Goal: Task Accomplishment & Management: Complete application form

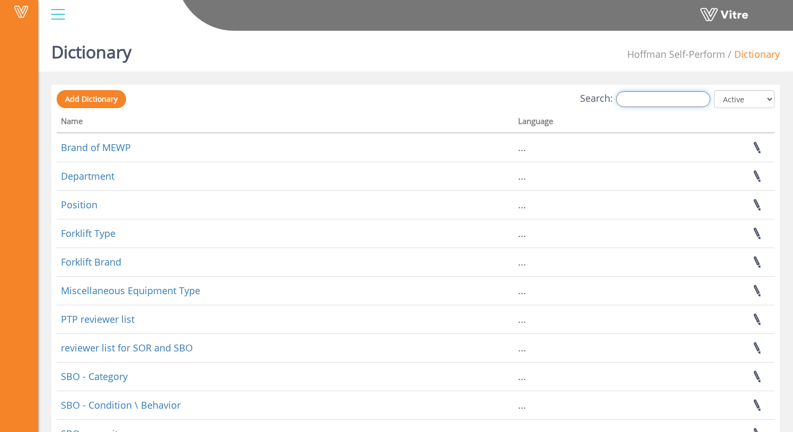
click at [662, 95] on input "Search:" at bounding box center [663, 99] width 94 height 16
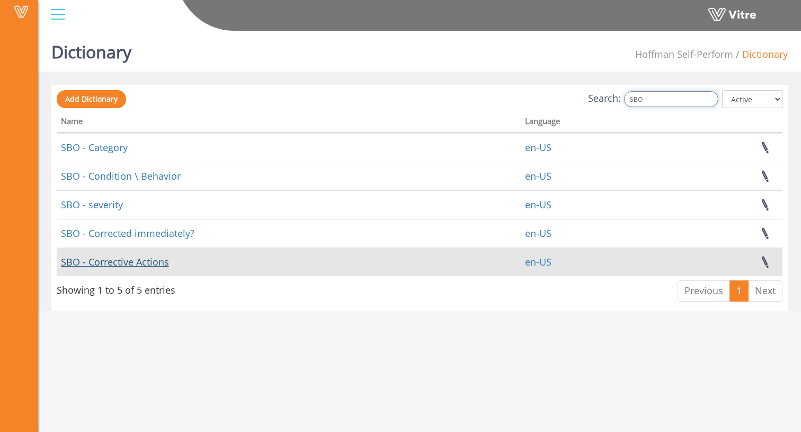
type input "SBO -"
click at [154, 264] on link "SBO - Corrective Actions" at bounding box center [115, 261] width 108 height 13
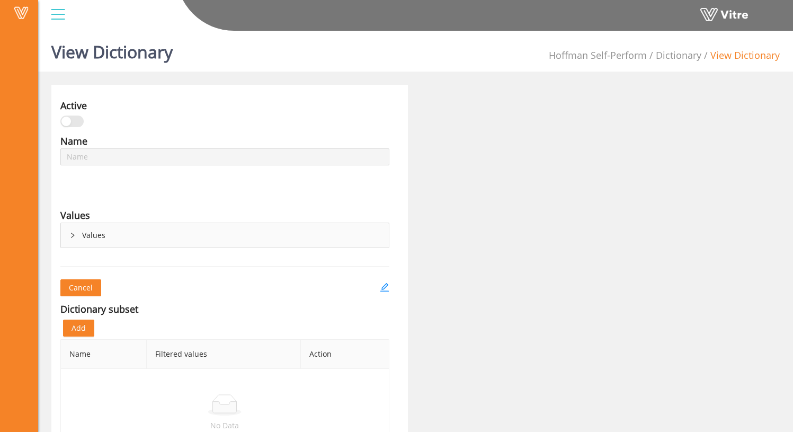
type input "SBO - Corrective Actions"
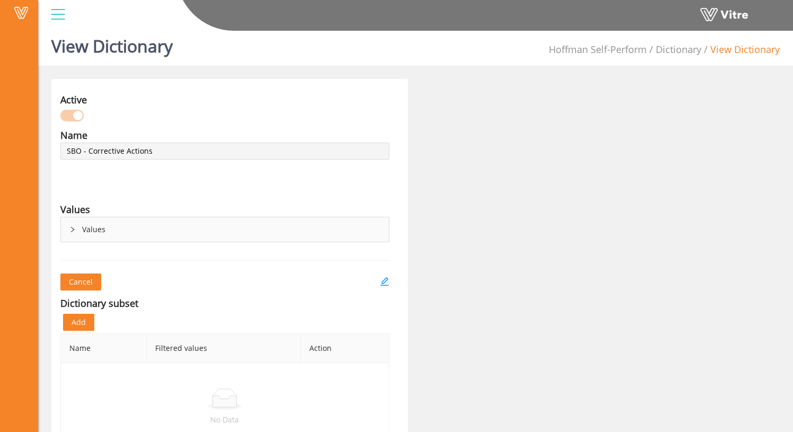
scroll to position [37, 0]
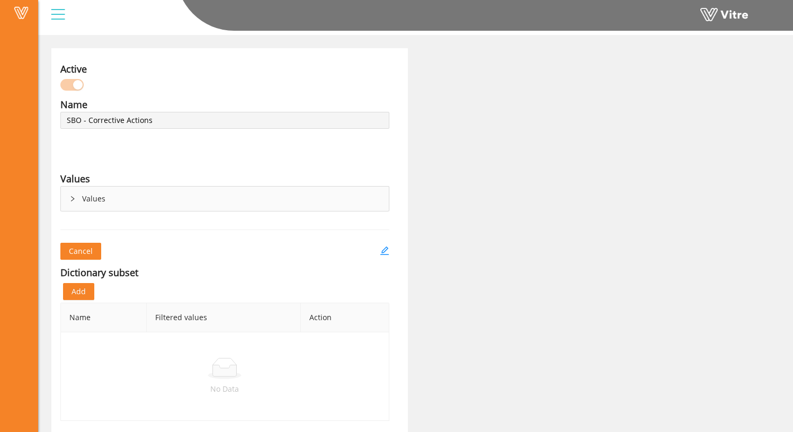
click at [76, 192] on div "Values" at bounding box center [225, 198] width 328 height 24
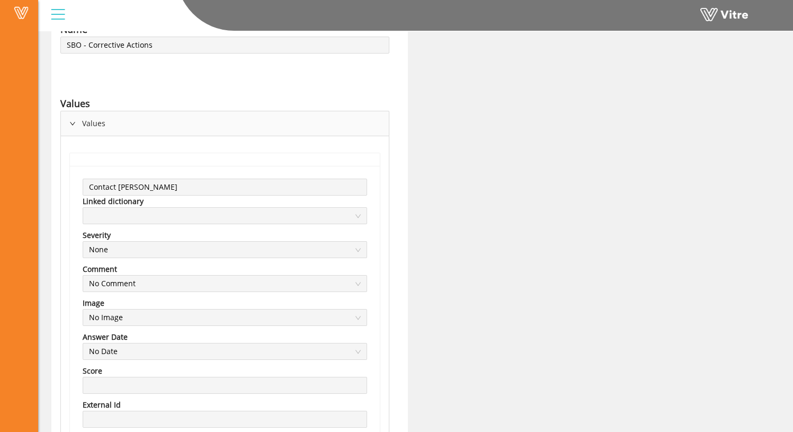
scroll to position [0, 0]
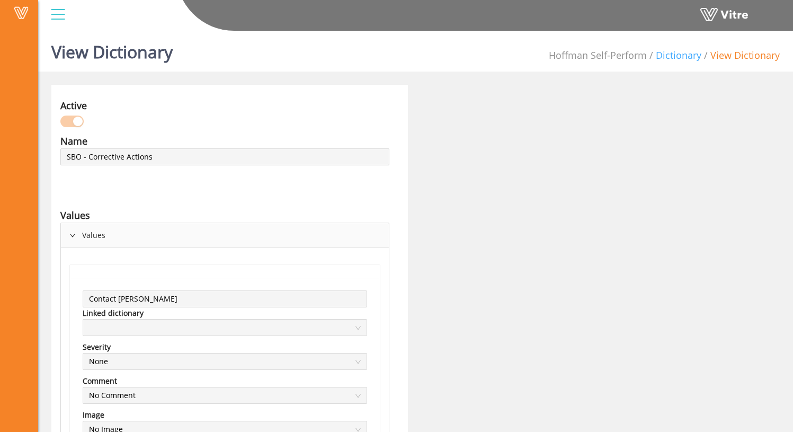
click at [685, 56] on link "Dictionary" at bounding box center [679, 55] width 46 height 13
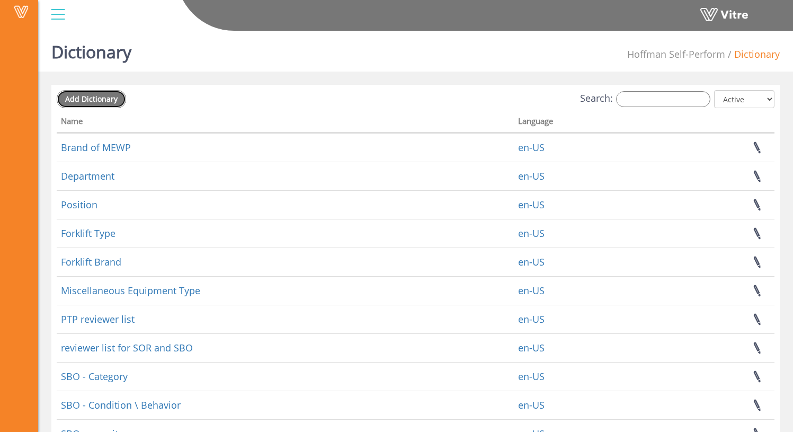
click at [89, 100] on span "Add Dictionary" at bounding box center [91, 99] width 52 height 10
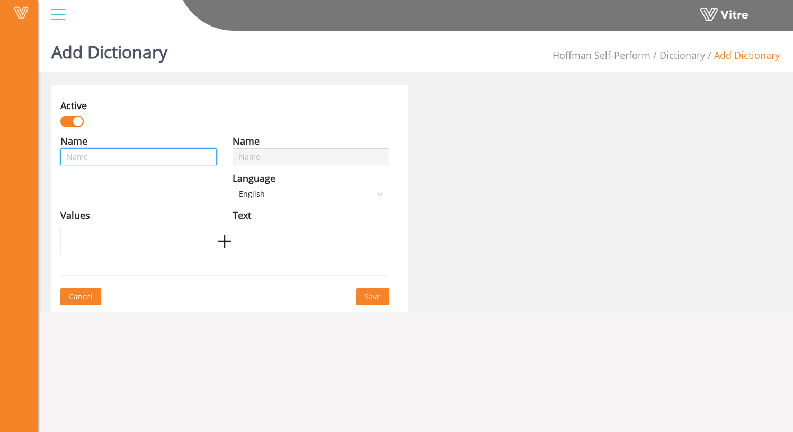
click at [142, 156] on input "text" at bounding box center [138, 156] width 156 height 17
type input "S"
type input "SB"
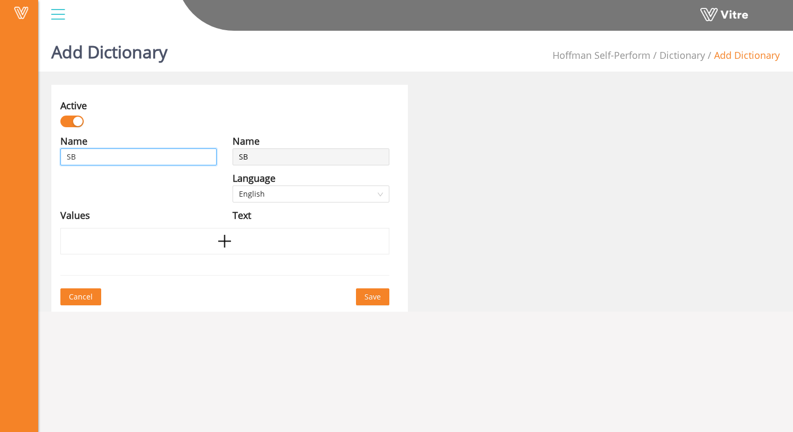
type input "SBO"
type input "SBO -"
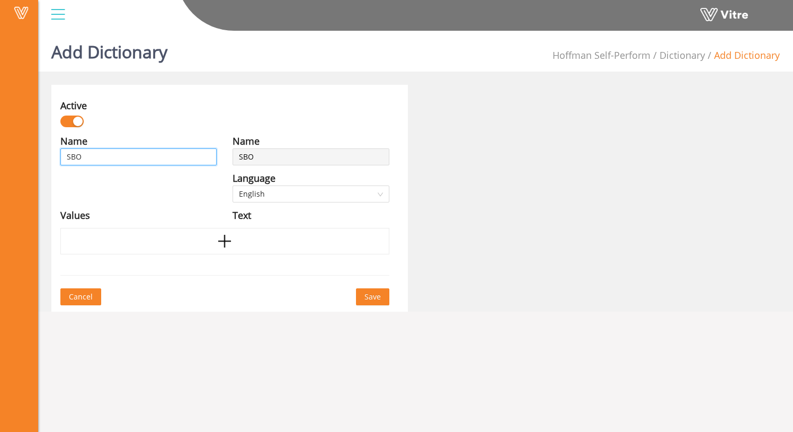
type input "SBO -"
type input "SBO - Y"
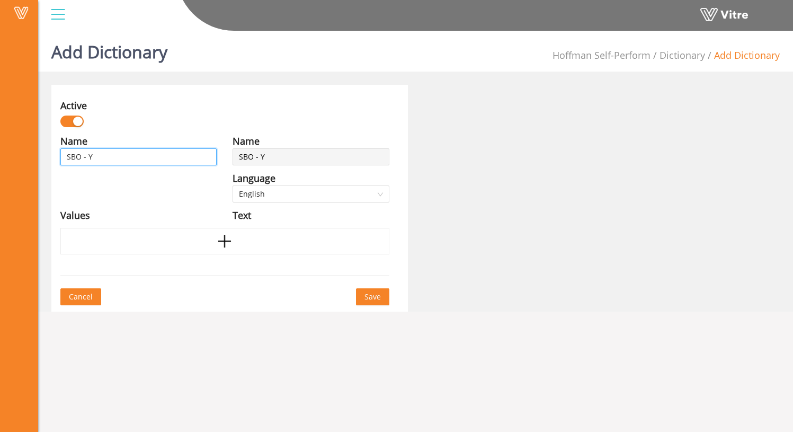
type input "SBO - Ye"
type input "SBO - Yes"
type input "SBO - Yes/"
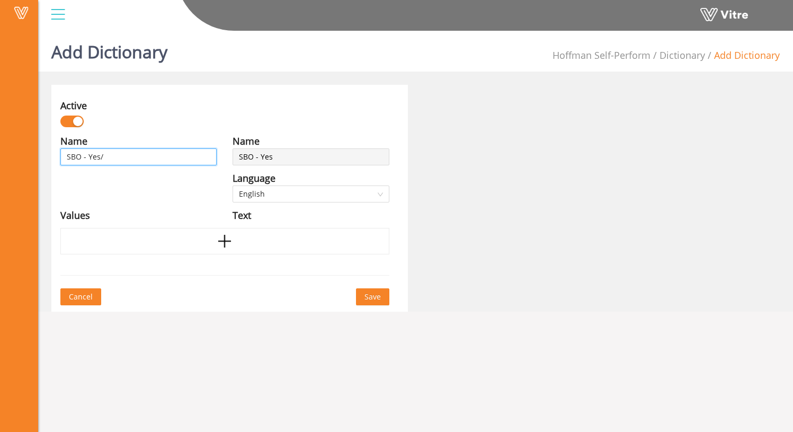
type input "SBO - Yes/"
type input "SBO - Yes/N"
type input "SBO - Yes/No"
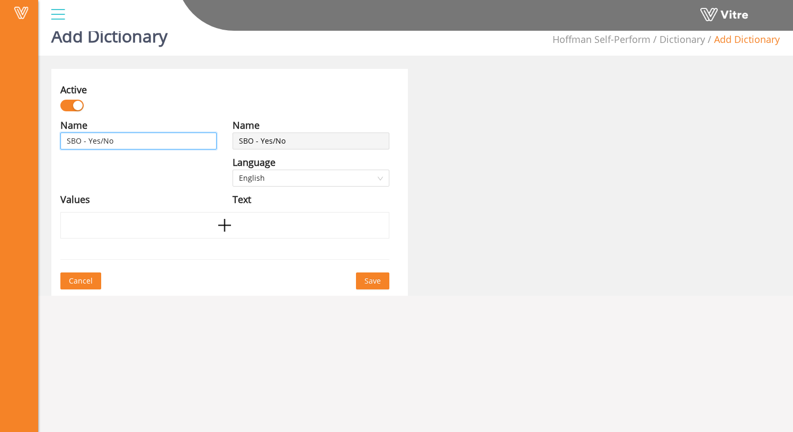
type input "SBO - Yes/No"
click at [203, 198] on div "Values" at bounding box center [138, 199] width 156 height 15
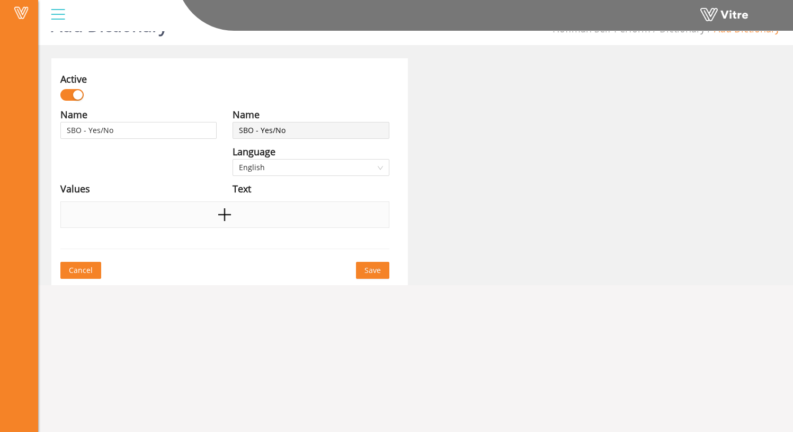
click at [217, 210] on icon "plus" at bounding box center [225, 215] width 16 height 16
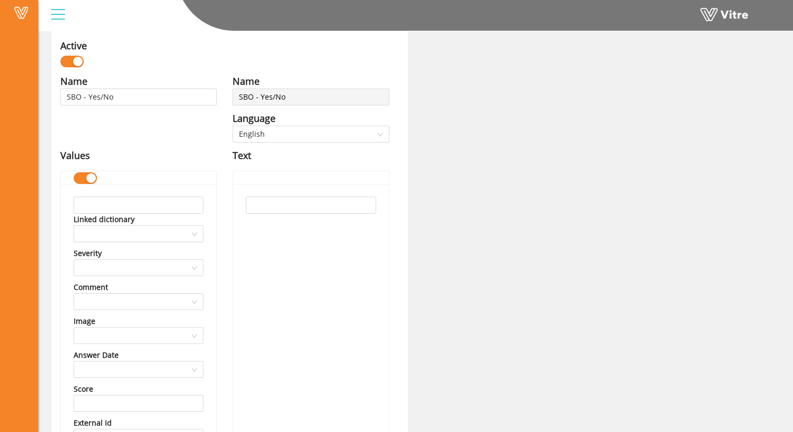
scroll to position [122, 0]
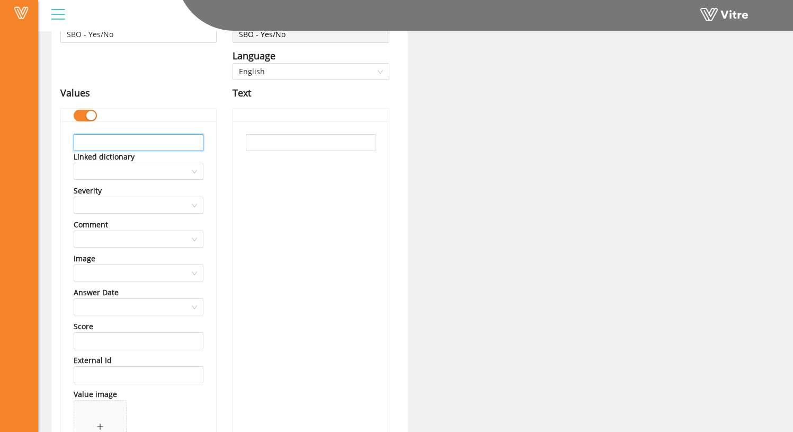
click at [162, 146] on input "text" at bounding box center [139, 142] width 130 height 17
type input "Yes"
click at [275, 147] on input "text" at bounding box center [311, 142] width 130 height 17
type input "Yes"
click at [328, 173] on div "Yes" at bounding box center [310, 302] width 155 height 362
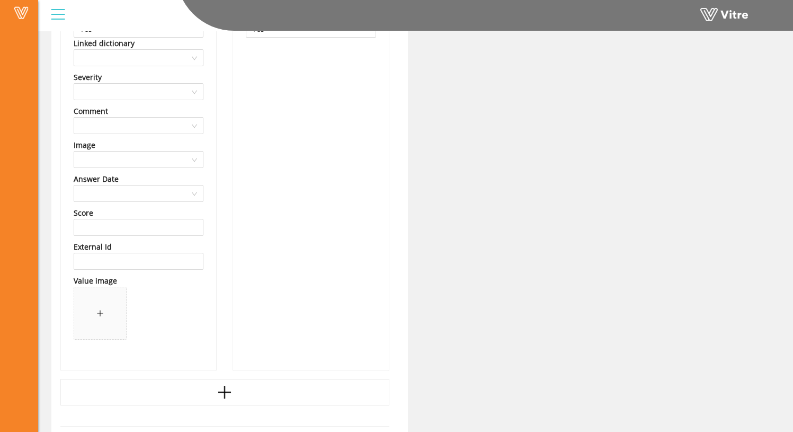
scroll to position [266, 0]
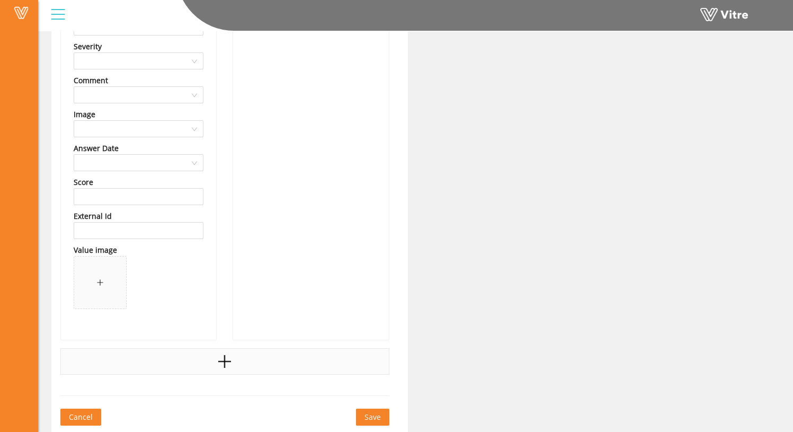
click at [260, 351] on div at bounding box center [224, 361] width 329 height 26
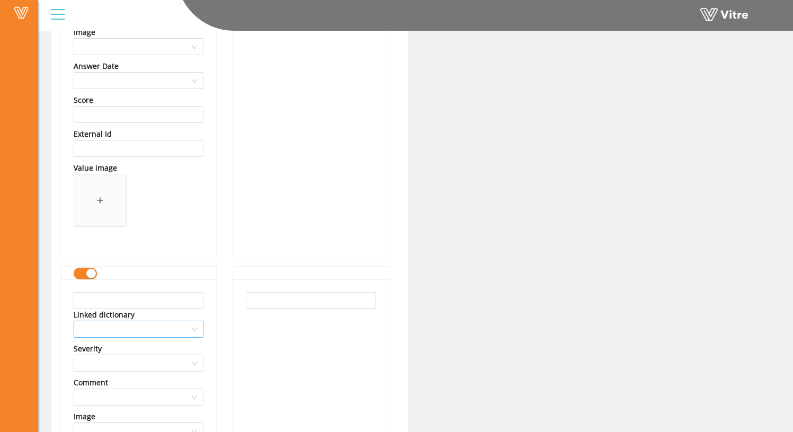
scroll to position [349, 0]
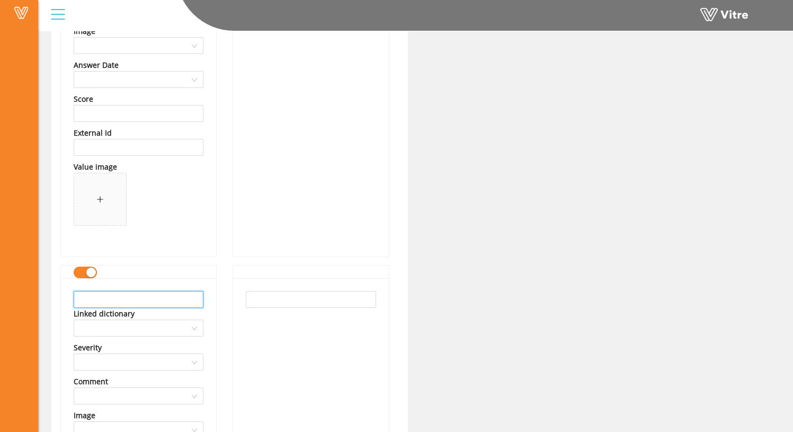
click at [168, 302] on input "text" at bounding box center [139, 299] width 130 height 17
type input "S"
type input "No"
click at [254, 297] on input "text" at bounding box center [311, 299] width 130 height 17
type input "No"
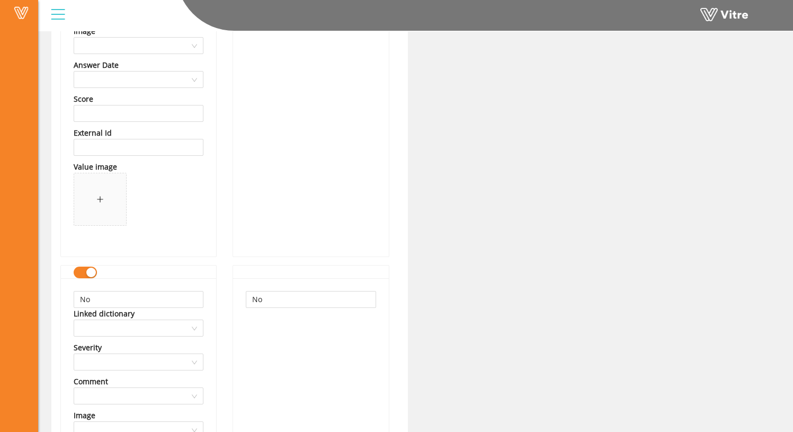
click at [552, 310] on div "Active Name SBO - Yes/No Language English Values Yes Linked dictionary Severity…" at bounding box center [415, 233] width 744 height 997
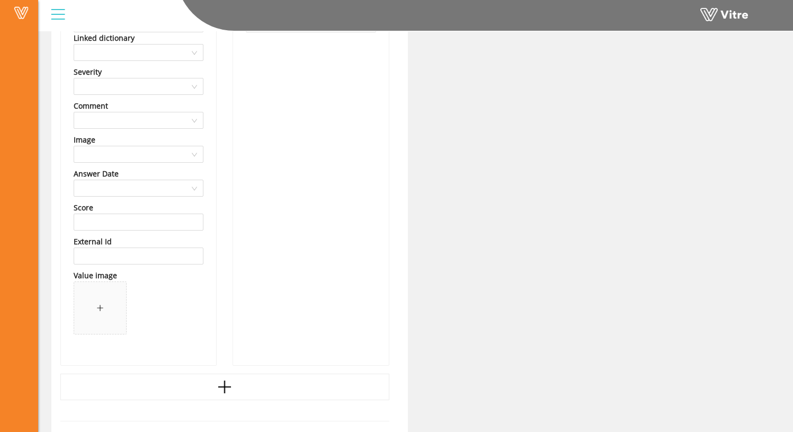
scroll to position [650, 0]
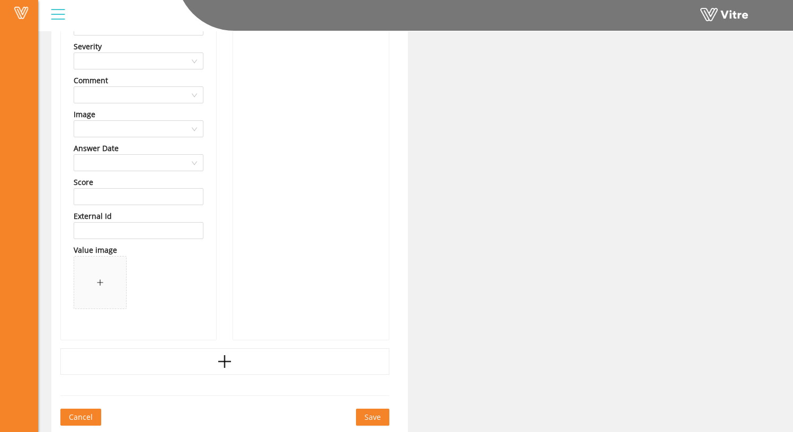
click at [371, 416] on span "Save" at bounding box center [372, 417] width 16 height 12
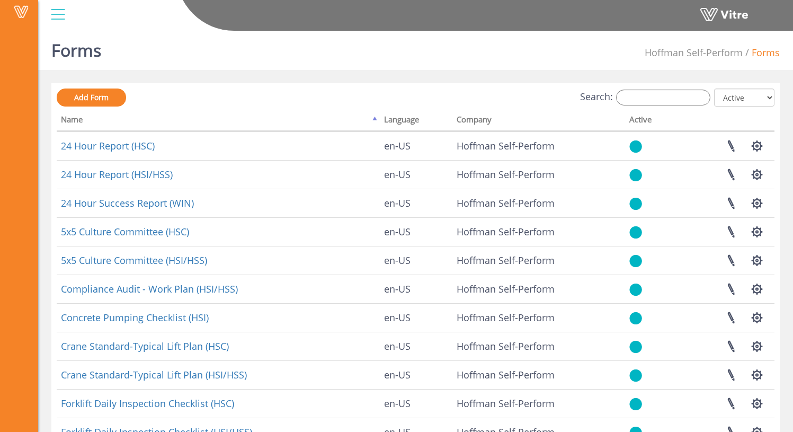
scroll to position [2, 0]
click at [649, 99] on input "Search:" at bounding box center [663, 97] width 94 height 16
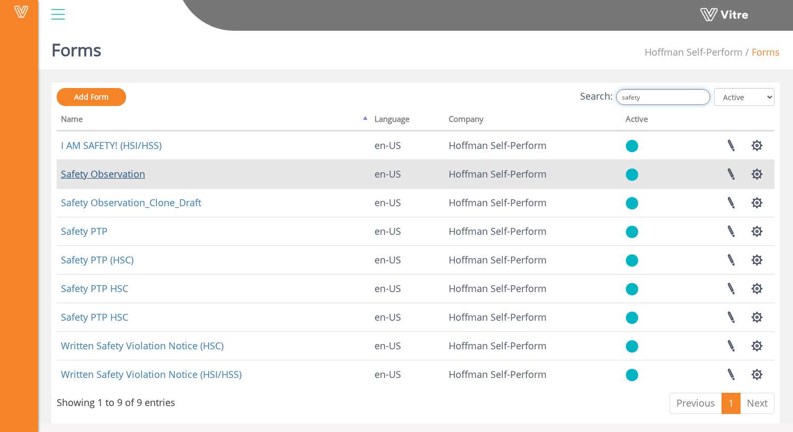
type input "safety"
click at [134, 173] on link "Safety Observation" at bounding box center [103, 173] width 84 height 13
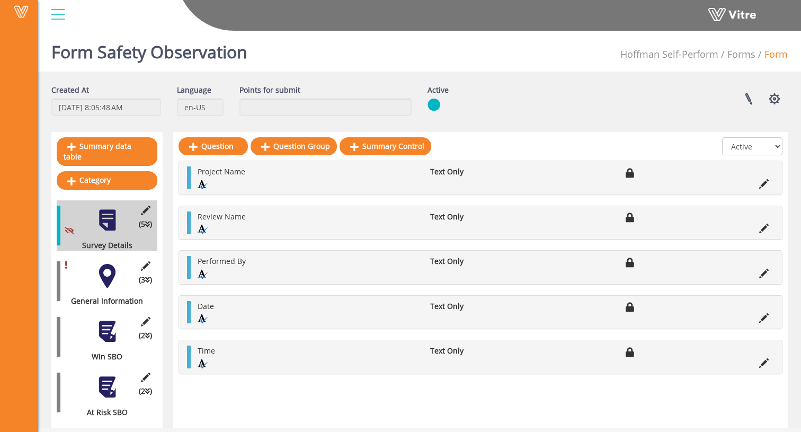
click at [103, 273] on div at bounding box center [107, 276] width 24 height 24
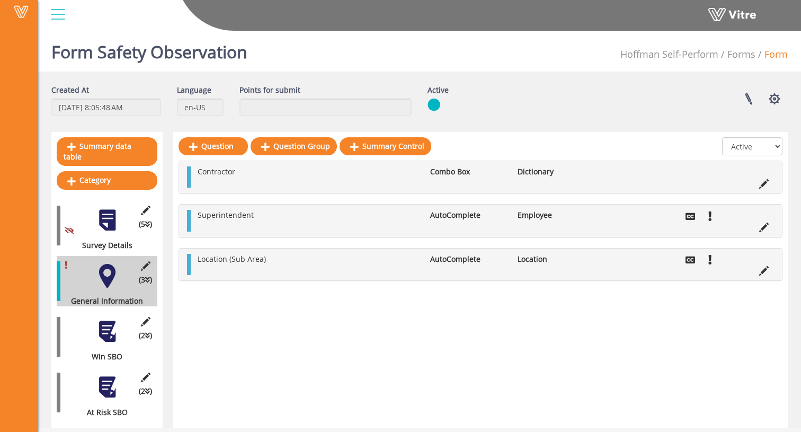
click at [119, 327] on div at bounding box center [107, 331] width 24 height 24
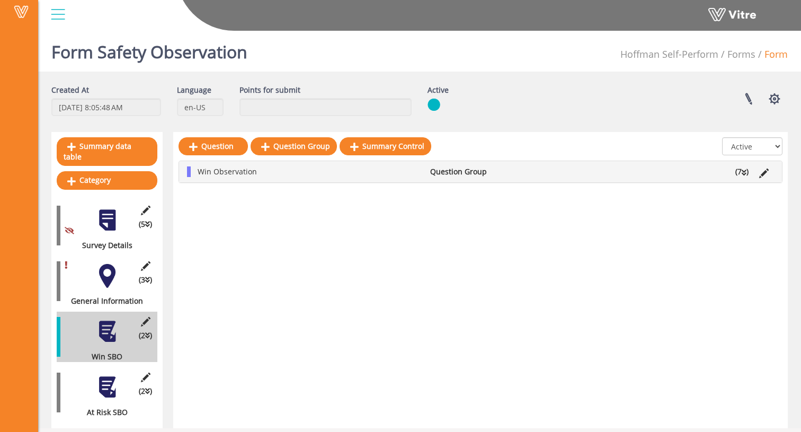
click at [115, 376] on div at bounding box center [107, 387] width 24 height 24
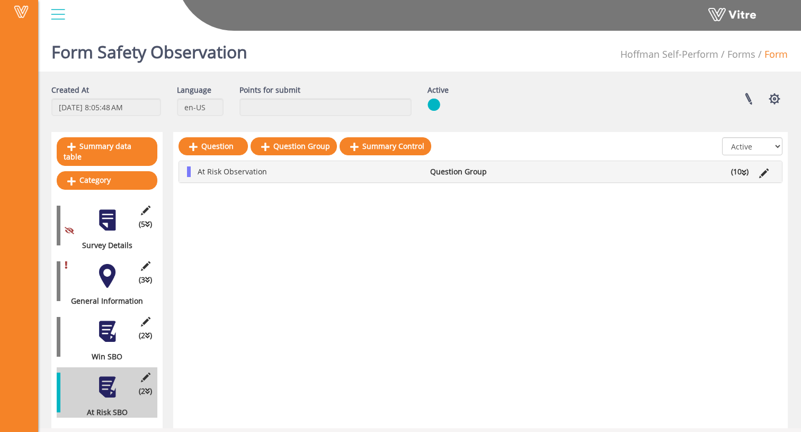
click at [737, 172] on li "(10 )" at bounding box center [739, 171] width 28 height 11
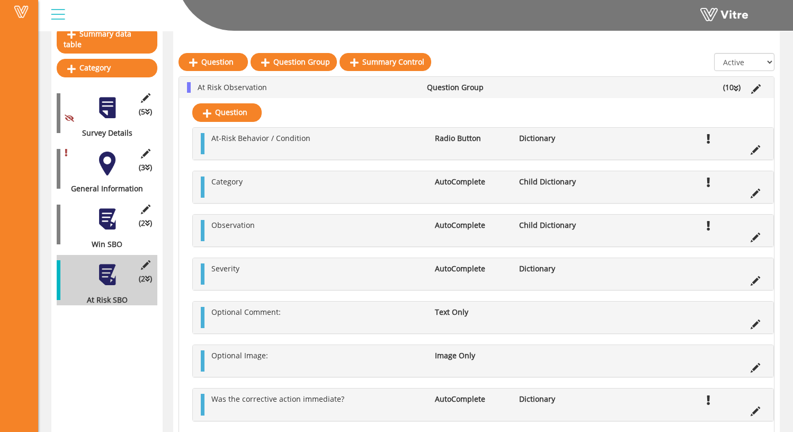
scroll to position [100, 0]
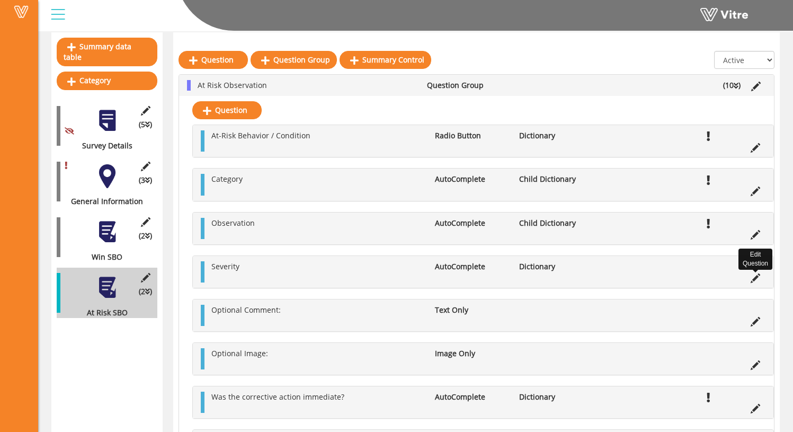
click at [753, 280] on icon at bounding box center [755, 278] width 10 height 10
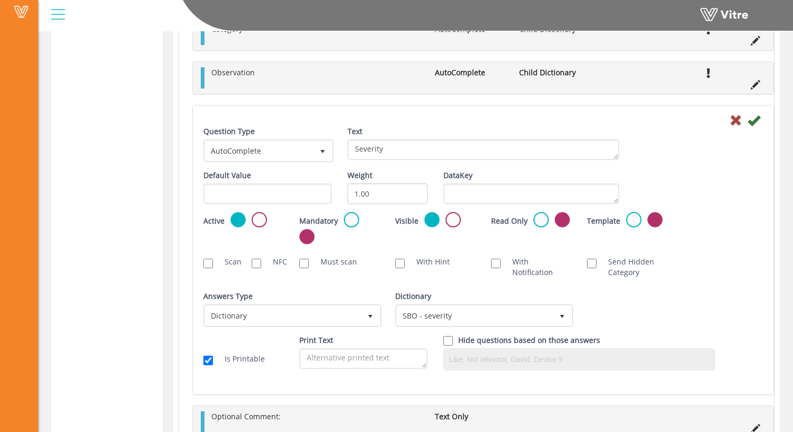
scroll to position [475, 0]
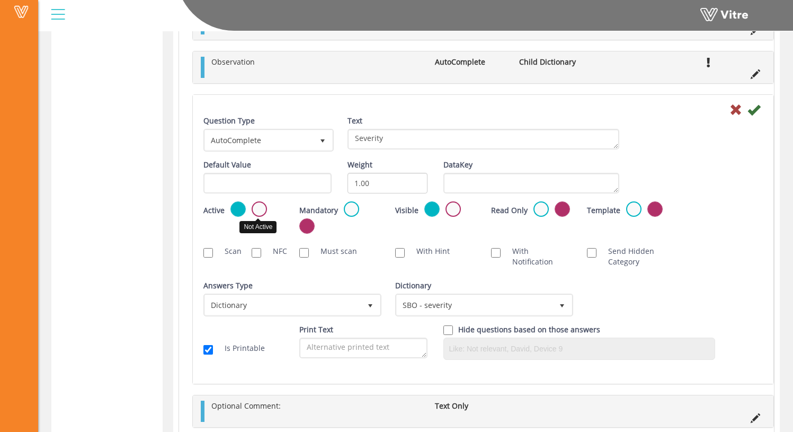
click at [259, 209] on label at bounding box center [259, 208] width 15 height 15
click at [0, 0] on input "radio" at bounding box center [0, 0] width 0 height 0
click at [755, 112] on icon at bounding box center [753, 109] width 13 height 13
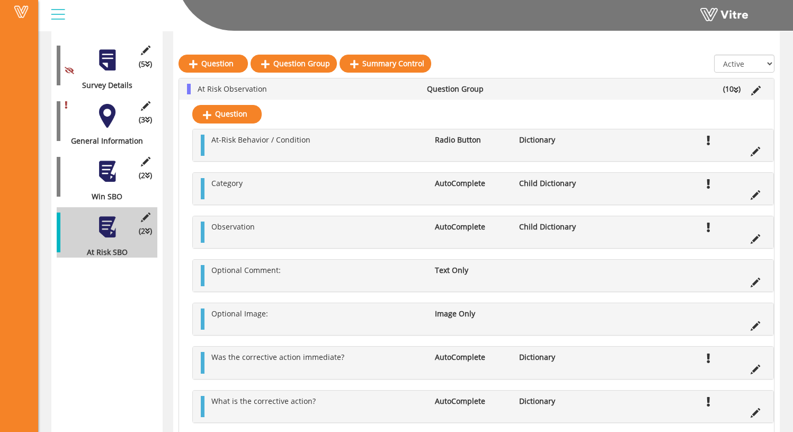
scroll to position [164, 0]
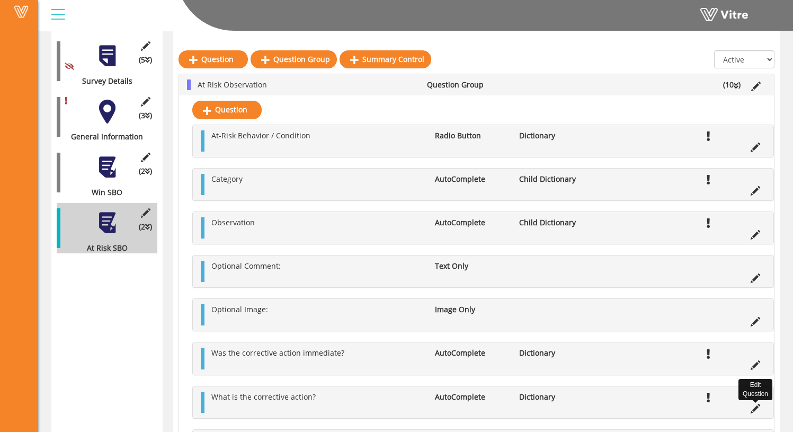
click at [754, 408] on icon at bounding box center [755, 408] width 10 height 10
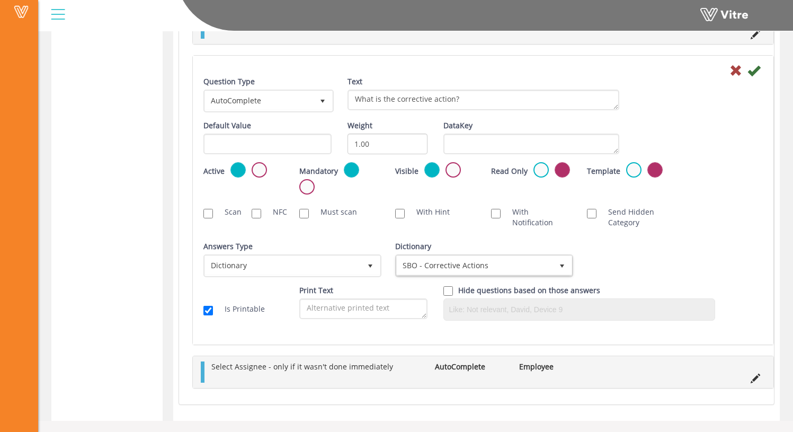
scroll to position [643, 0]
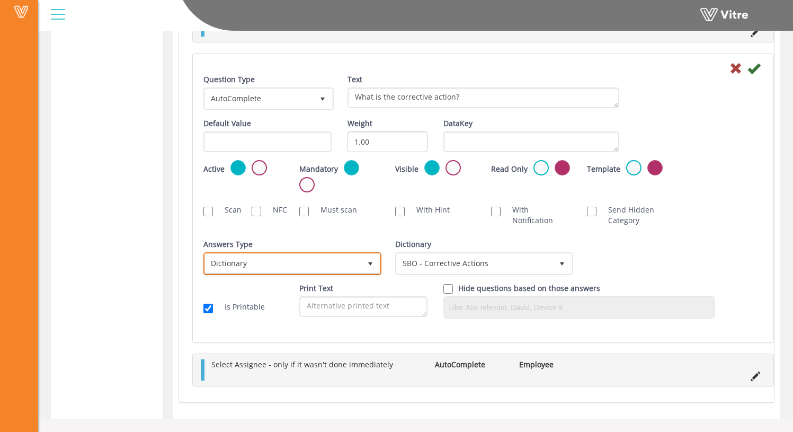
click at [361, 265] on span "select" at bounding box center [370, 263] width 19 height 19
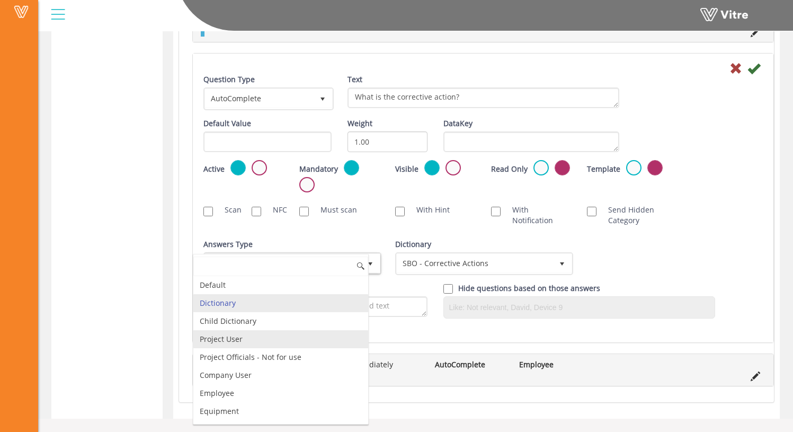
scroll to position [0, 0]
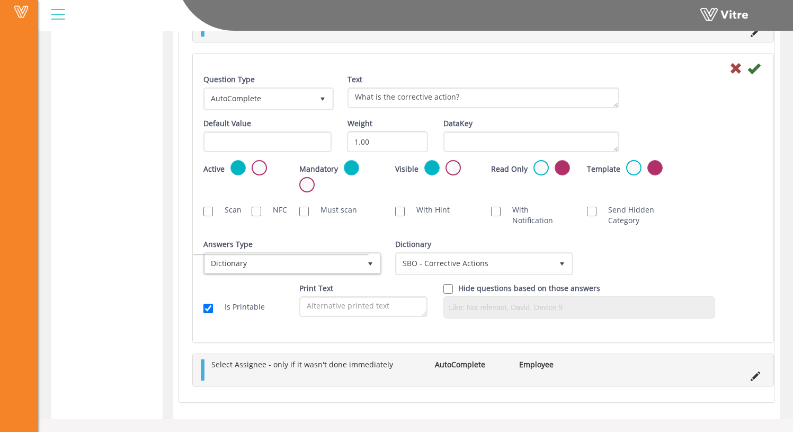
click at [358, 240] on div "Answers Type Dictionary 1" at bounding box center [291, 257] width 176 height 36
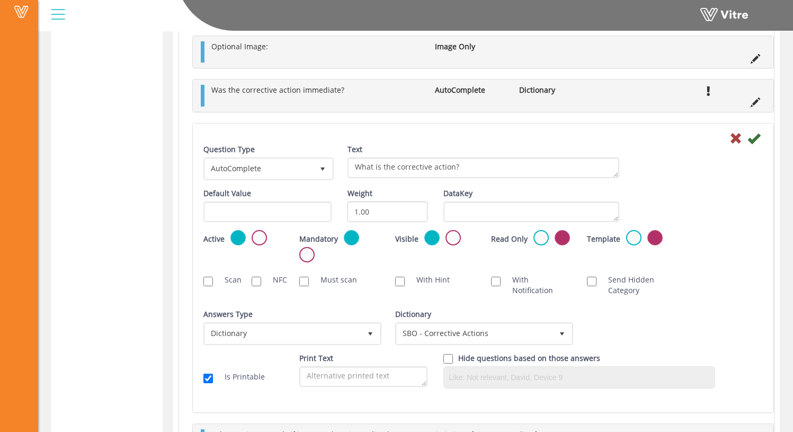
scroll to position [453, 0]
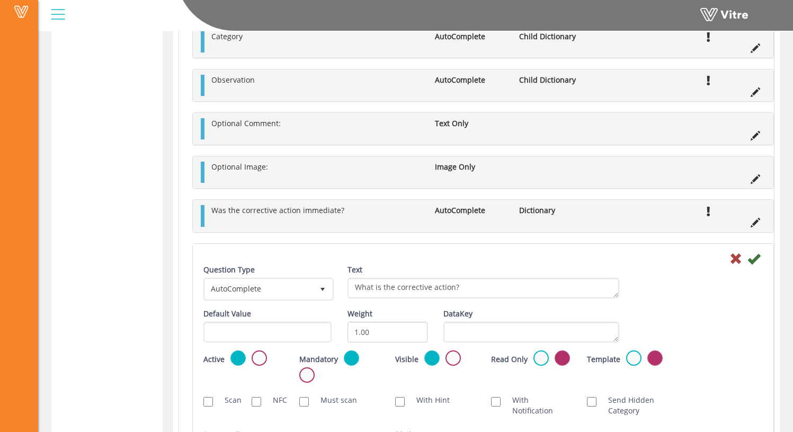
click at [333, 266] on div "Question Type AutoComplete 11" at bounding box center [267, 286] width 144 height 44
click at [314, 286] on span "select" at bounding box center [322, 288] width 19 height 19
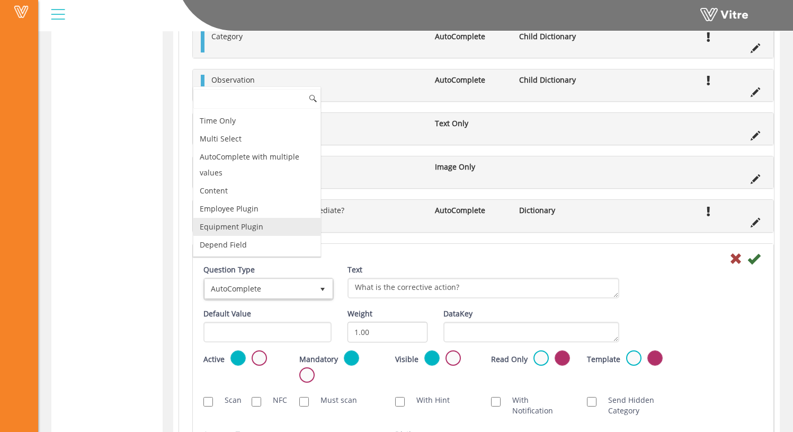
scroll to position [355, 0]
click at [280, 248] on li "Depend Field" at bounding box center [256, 245] width 127 height 18
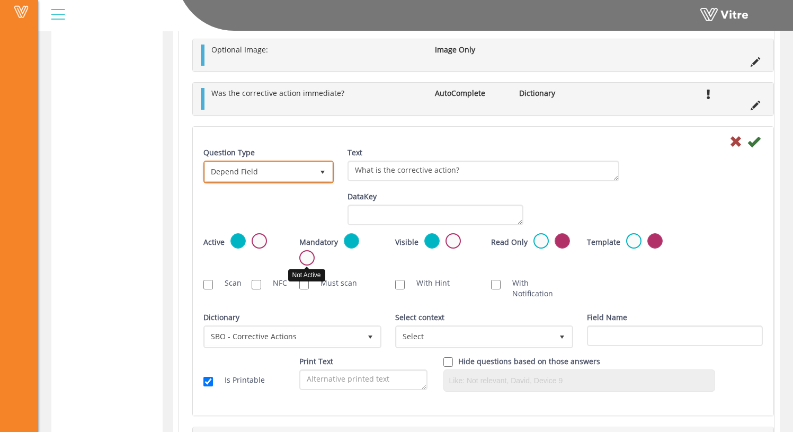
scroll to position [571, 0]
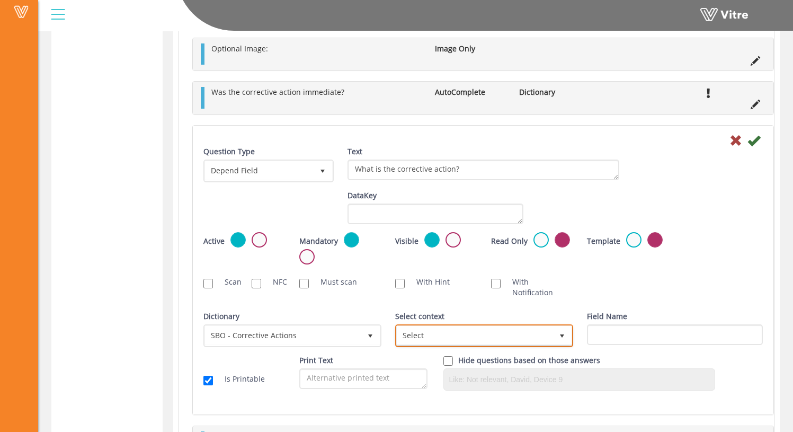
click at [444, 326] on span "Select" at bounding box center [475, 335] width 156 height 19
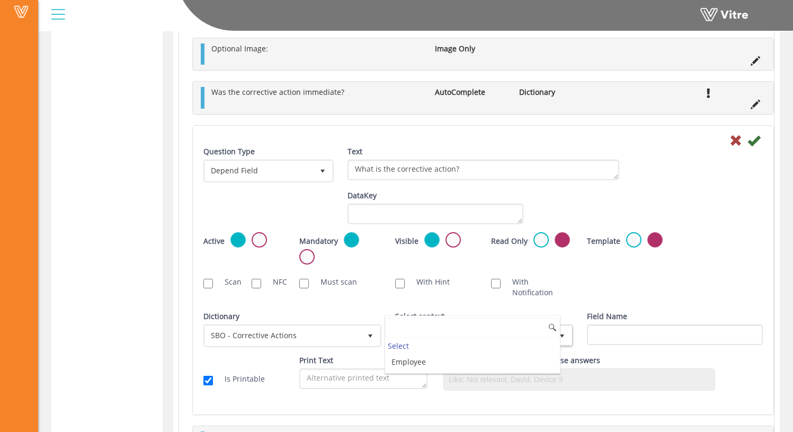
click at [446, 328] on input at bounding box center [472, 328] width 175 height 20
click at [705, 311] on div "Field Name" at bounding box center [675, 328] width 176 height 34
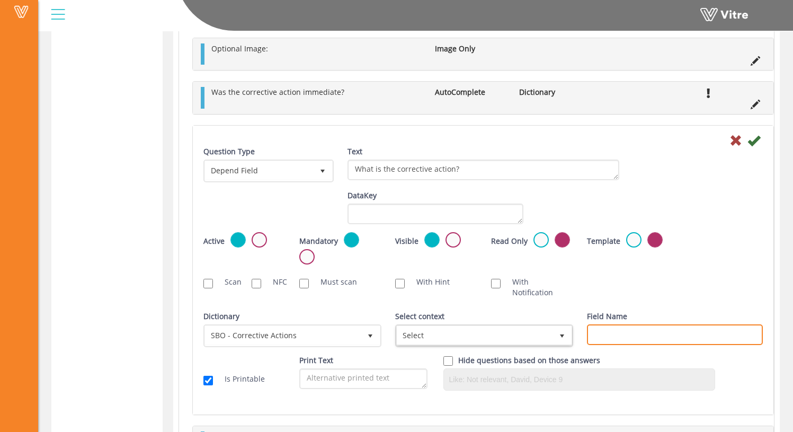
click at [679, 324] on input "Field Name" at bounding box center [675, 334] width 176 height 21
click at [666, 288] on div "Scan NFC Must scan With Hint With Notification Send Hidden Category No Image Op…" at bounding box center [482, 287] width 575 height 32
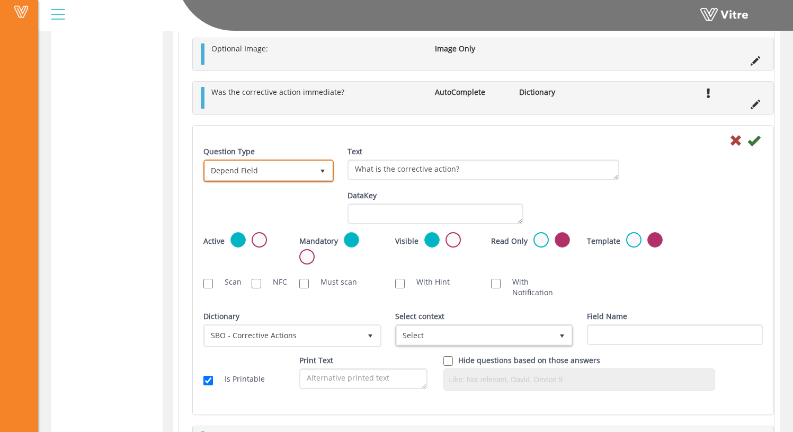
click at [287, 174] on span "Depend Field" at bounding box center [259, 170] width 108 height 19
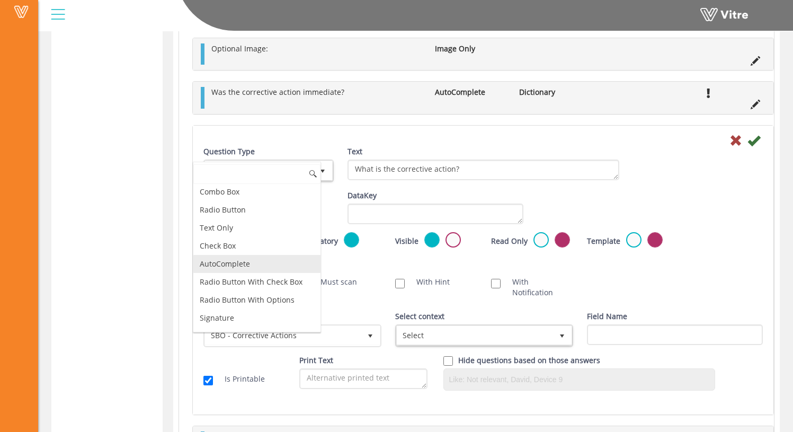
scroll to position [0, 0]
click at [256, 263] on li "AutoComplete" at bounding box center [256, 266] width 127 height 18
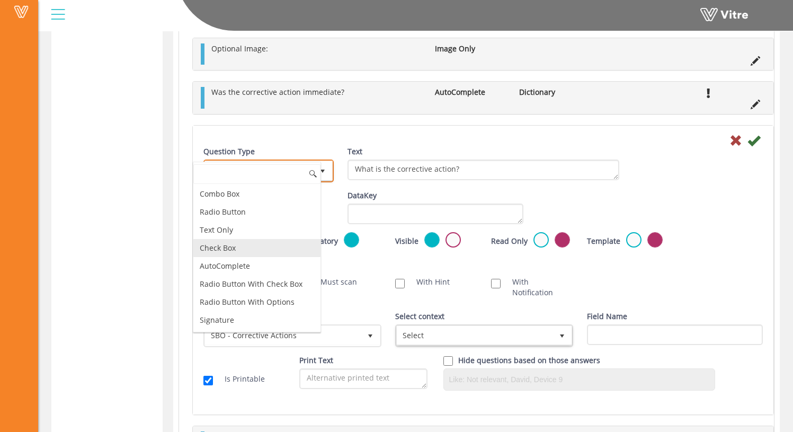
type input "1"
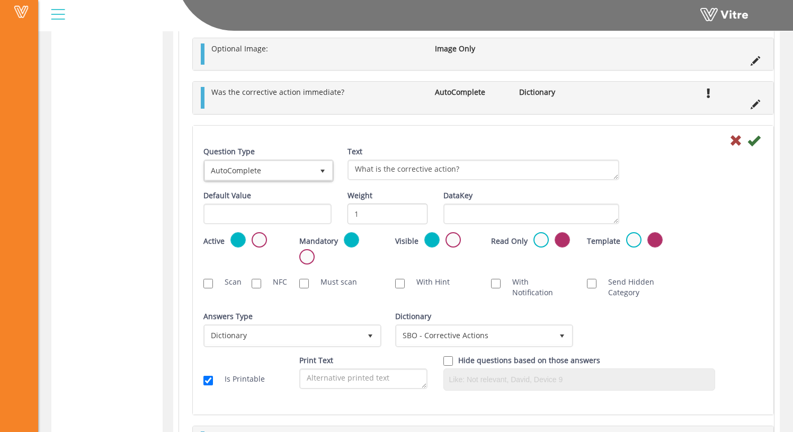
click at [532, 315] on div "Dictionary SBO - Corrective Actions 13419" at bounding box center [483, 329] width 176 height 36
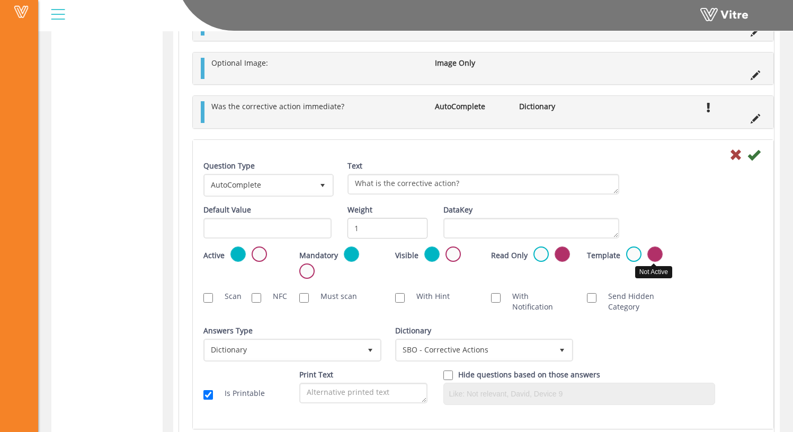
scroll to position [555, 0]
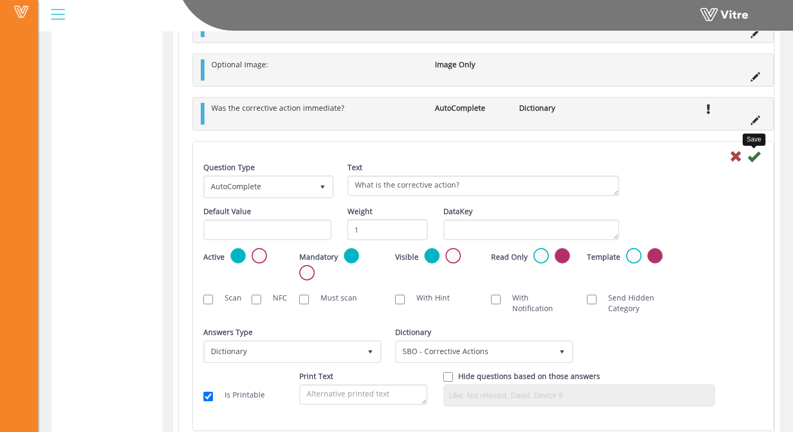
click at [755, 159] on icon at bounding box center [753, 156] width 13 height 13
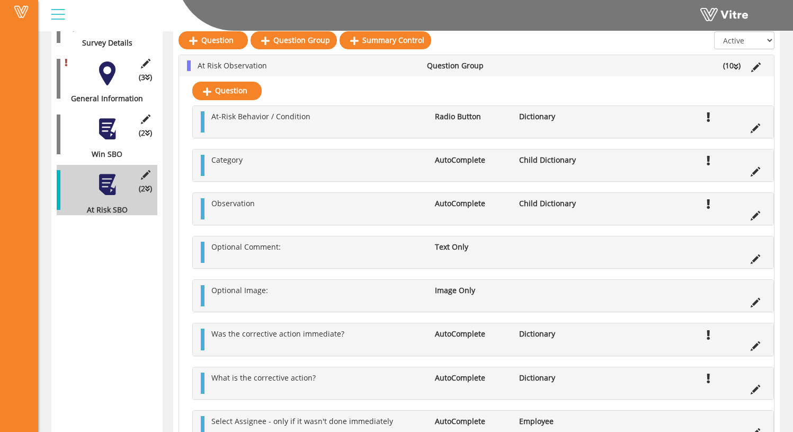
scroll to position [266, 0]
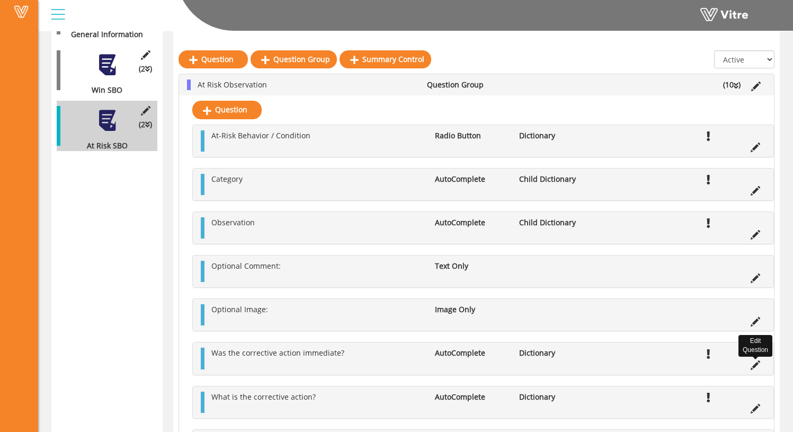
click at [755, 365] on icon at bounding box center [755, 365] width 10 height 10
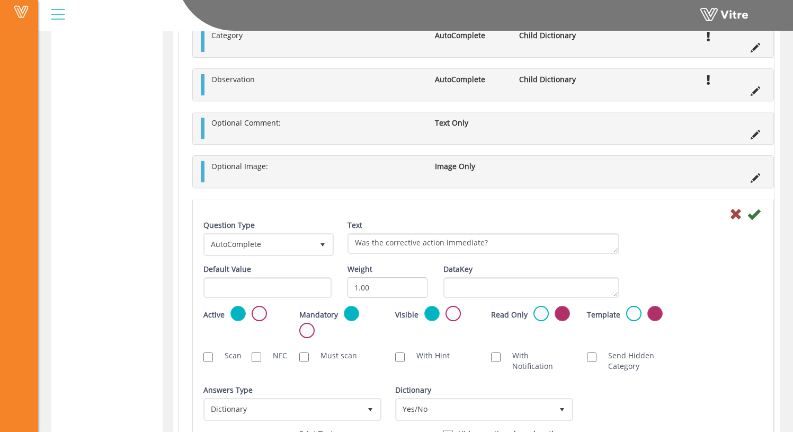
scroll to position [517, 0]
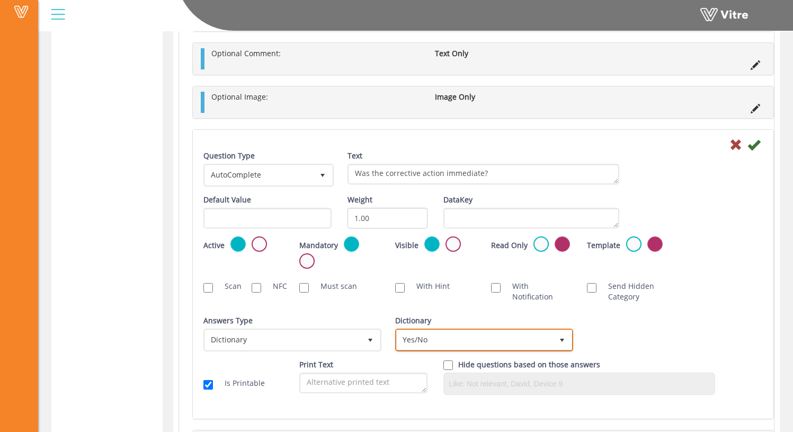
click at [469, 343] on span "Yes/No" at bounding box center [475, 339] width 156 height 19
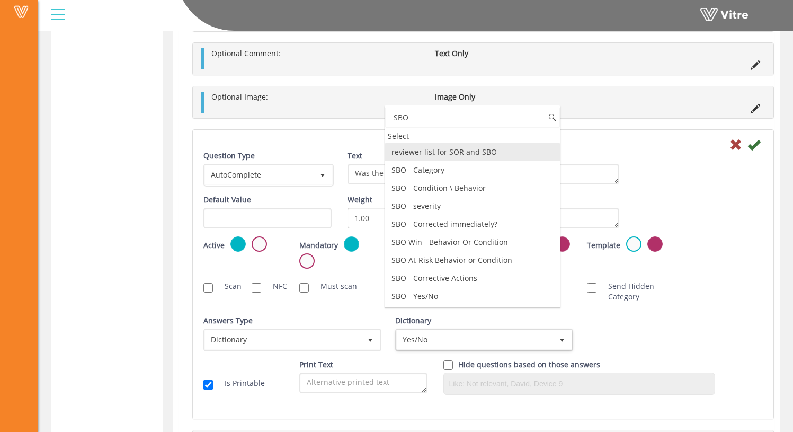
scroll to position [0, 0]
click at [441, 298] on li "SBO - Yes/No" at bounding box center [472, 296] width 175 height 18
type input "SBO"
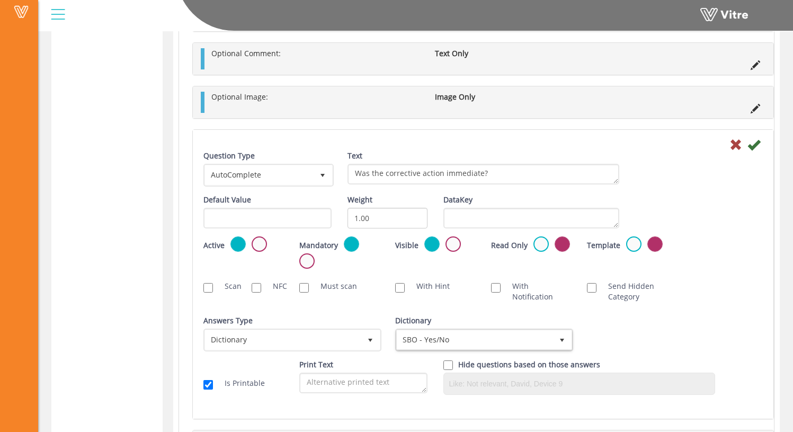
click at [717, 264] on div "Active Mandatory Visible Read Only Template Draft Name" at bounding box center [482, 255] width 575 height 39
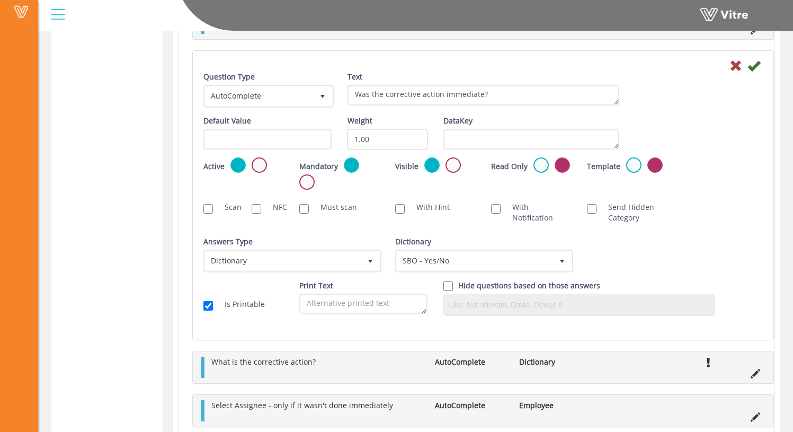
scroll to position [597, 0]
click at [758, 67] on icon at bounding box center [753, 65] width 13 height 13
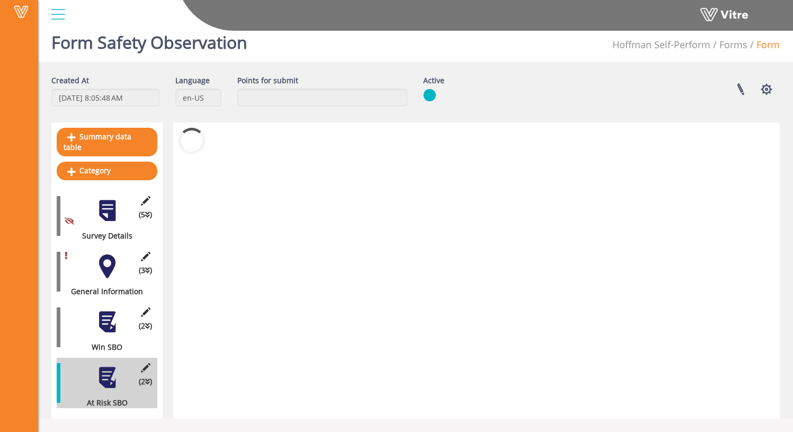
scroll to position [0, 0]
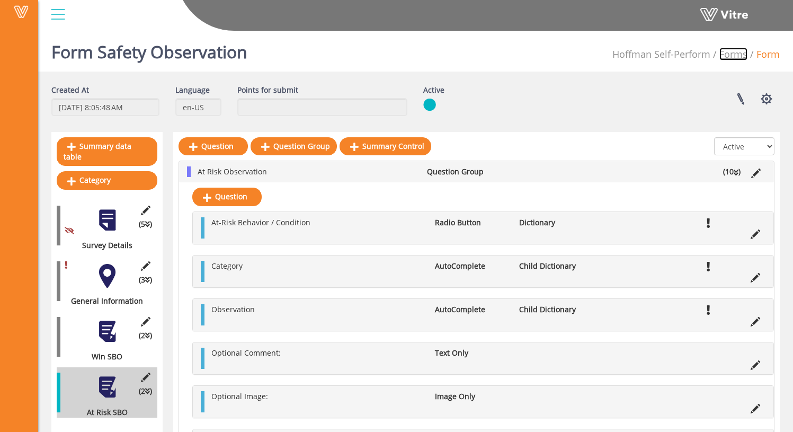
click at [738, 57] on link "Forms" at bounding box center [733, 54] width 28 height 13
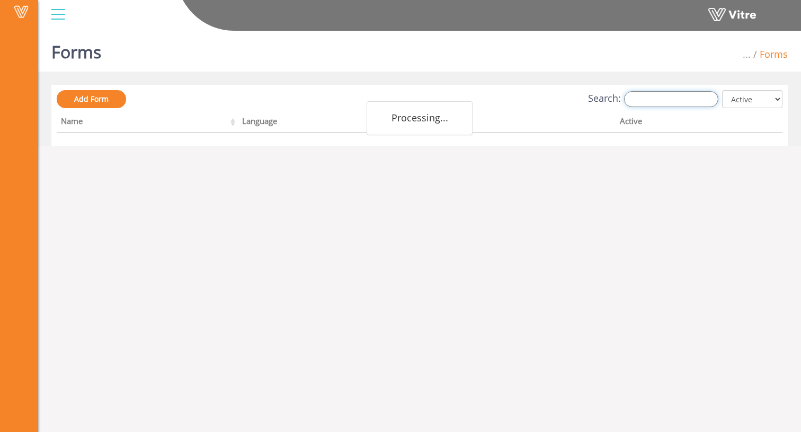
click at [675, 101] on input "Search:" at bounding box center [671, 99] width 94 height 16
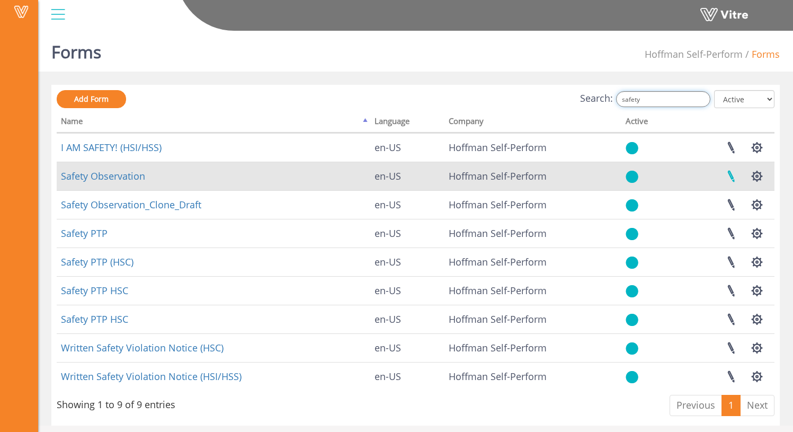
type input "safety"
click at [733, 177] on link at bounding box center [730, 176] width 26 height 28
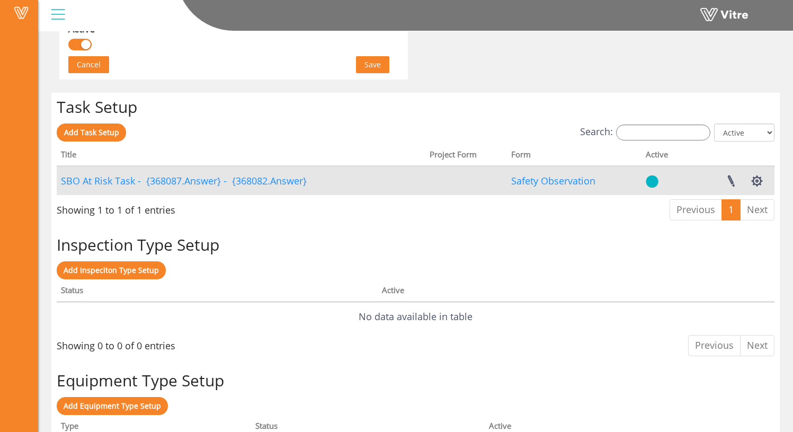
scroll to position [760, 0]
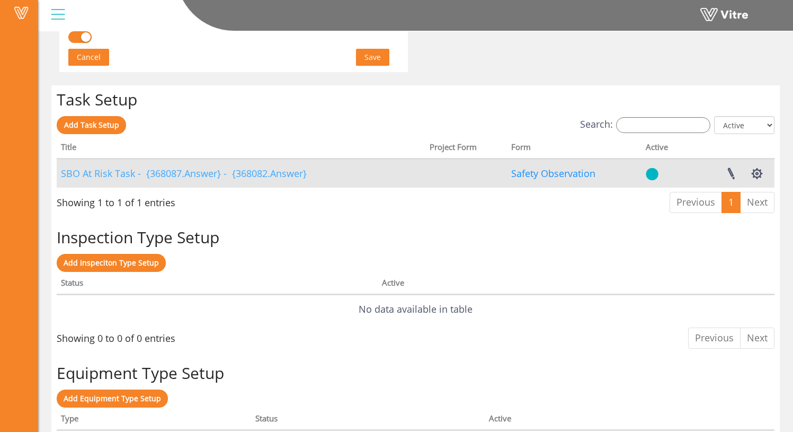
click at [228, 172] on link "SBO At Risk Task - {368087.Answer} - {368082.Answer}" at bounding box center [184, 173] width 246 height 13
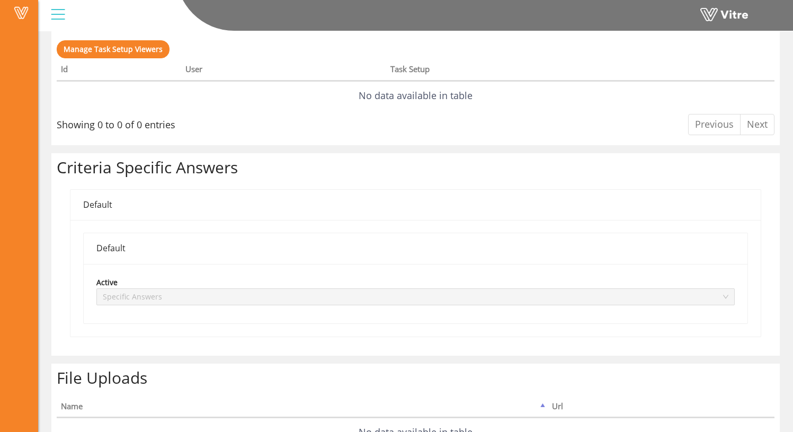
scroll to position [489, 0]
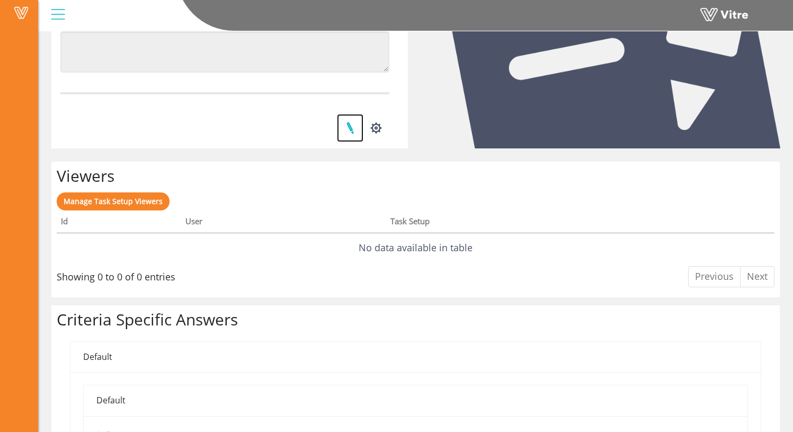
click at [347, 127] on link at bounding box center [350, 128] width 26 height 28
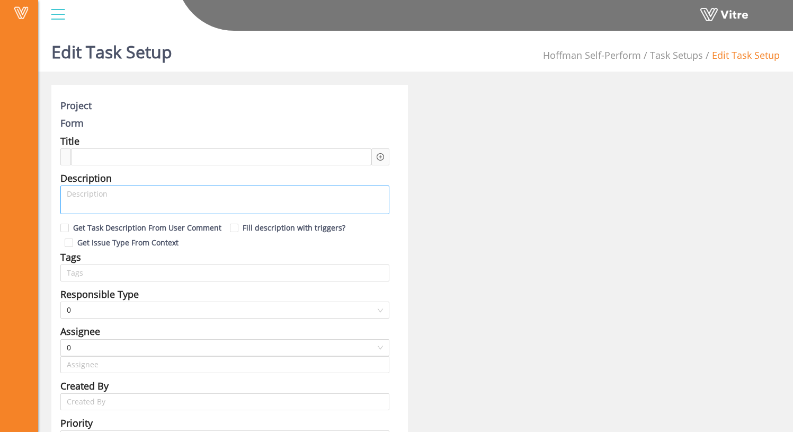
type input "Sam Admin"
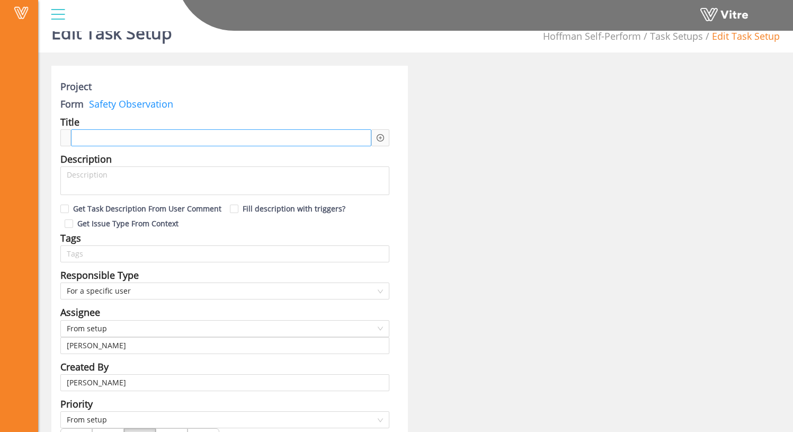
type input "Osher Faibish SU"
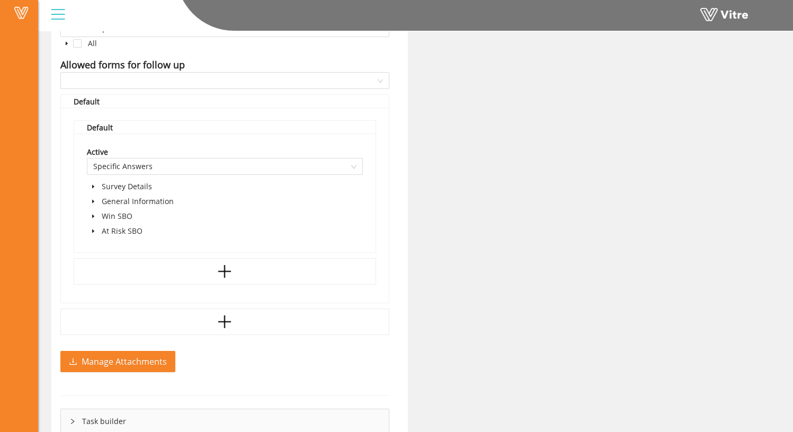
scroll to position [719, 0]
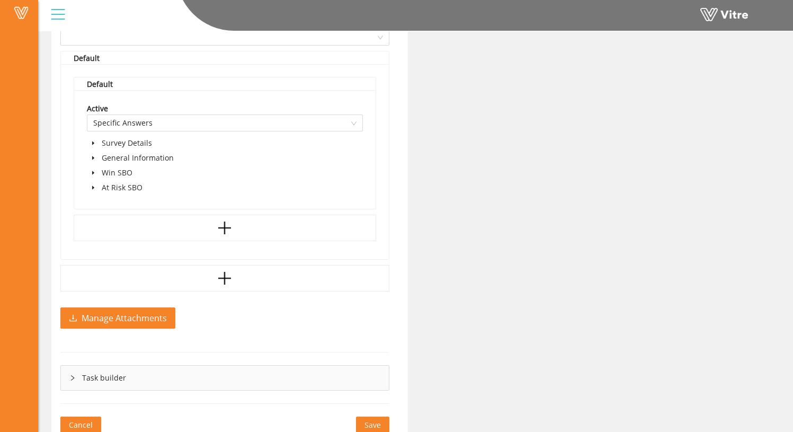
click at [95, 187] on span at bounding box center [93, 187] width 13 height 13
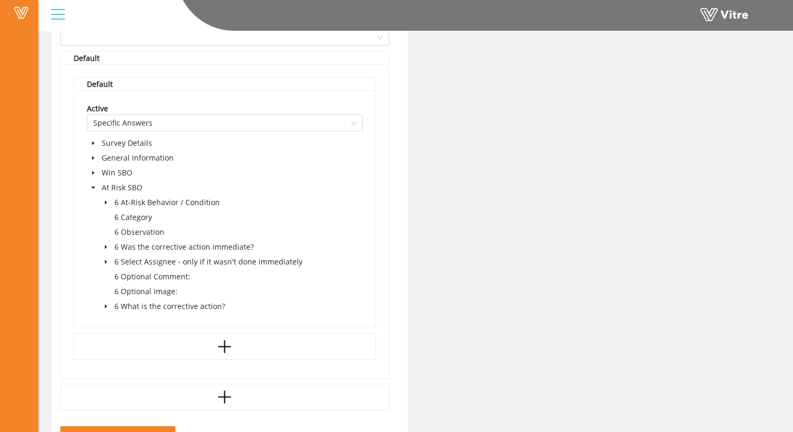
click at [105, 258] on span at bounding box center [106, 261] width 13 height 13
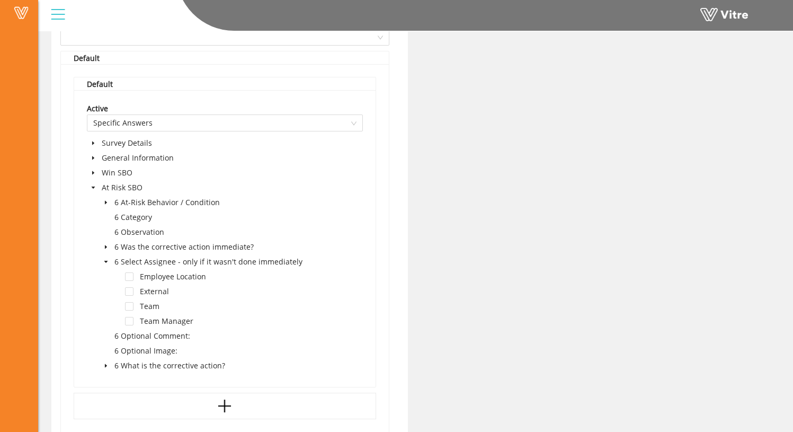
click at [105, 258] on span at bounding box center [106, 261] width 13 height 13
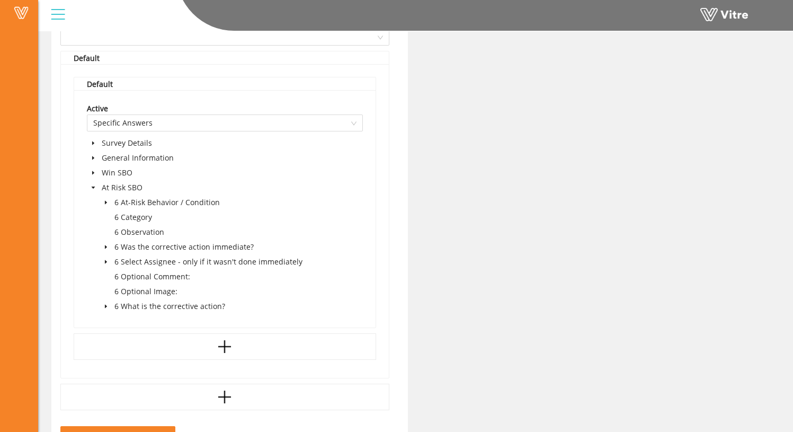
click at [106, 242] on span at bounding box center [106, 246] width 13 height 13
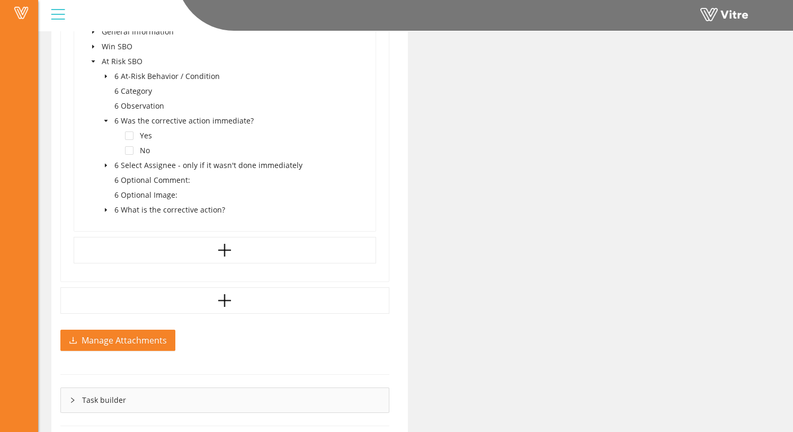
scroll to position [813, 0]
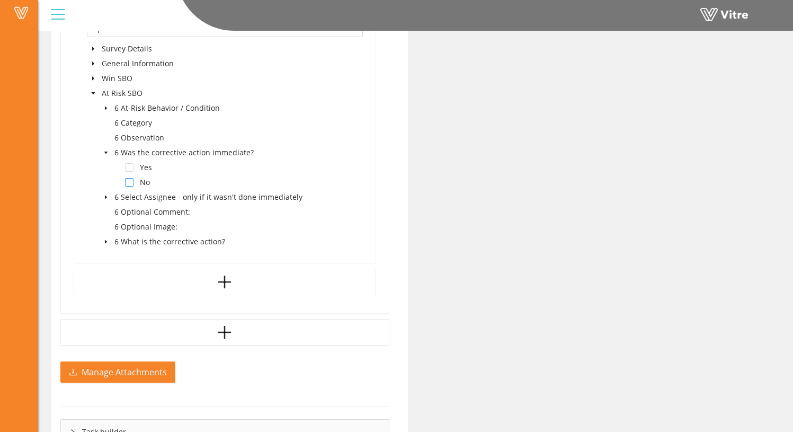
click at [130, 182] on span at bounding box center [129, 182] width 8 height 8
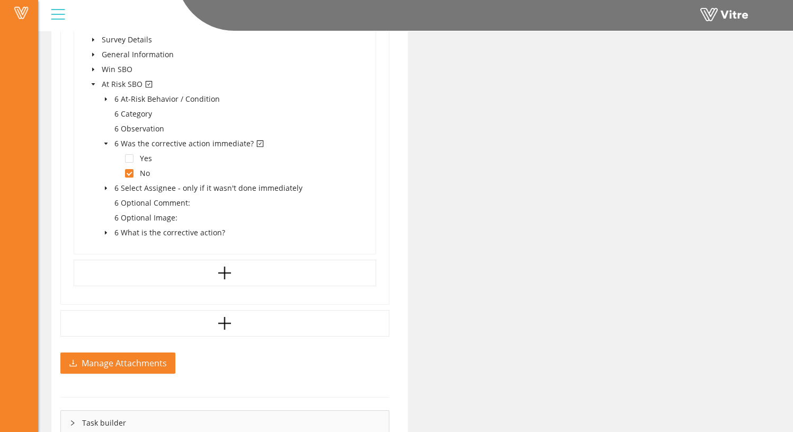
scroll to position [875, 0]
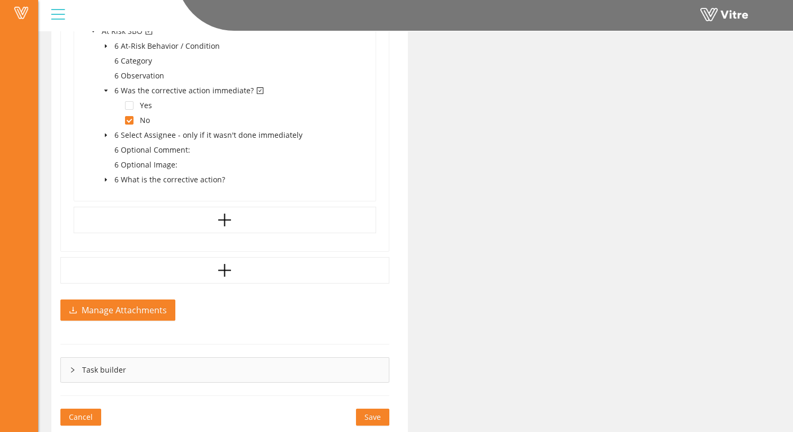
click at [366, 420] on span "Save" at bounding box center [372, 417] width 16 height 12
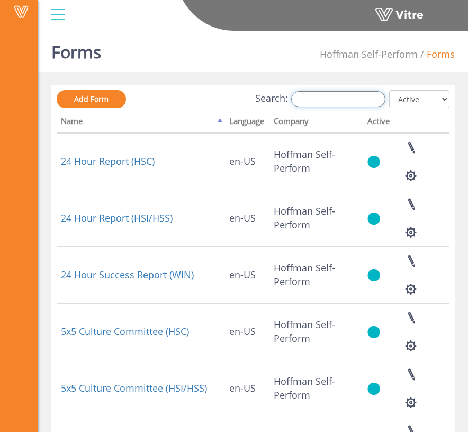
click at [354, 95] on input "Search:" at bounding box center [338, 99] width 94 height 16
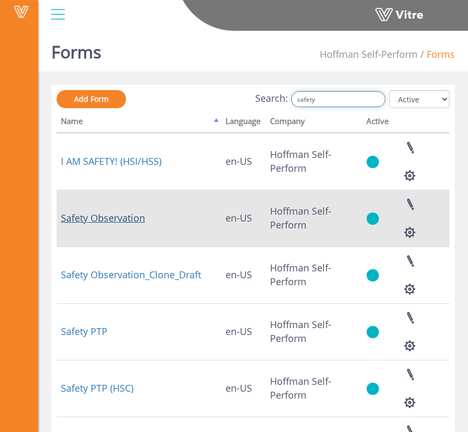
type input "safety"
click at [113, 219] on link "Safety Observation" at bounding box center [103, 217] width 84 height 13
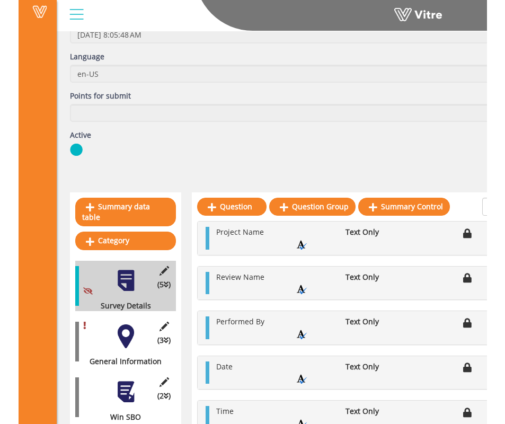
scroll to position [140, 0]
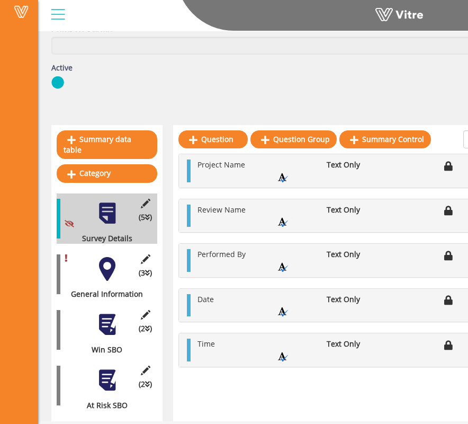
click at [101, 368] on div at bounding box center [107, 380] width 24 height 24
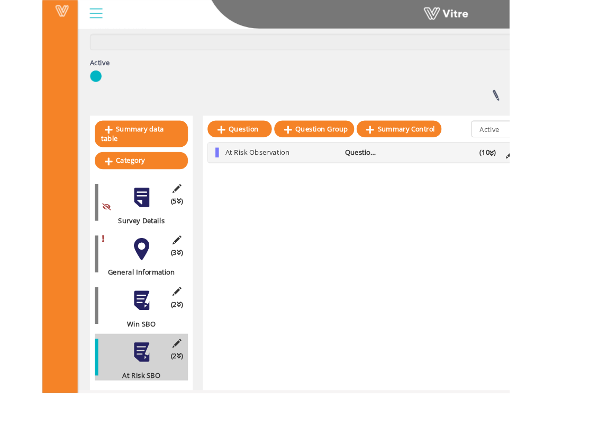
scroll to position [132, 0]
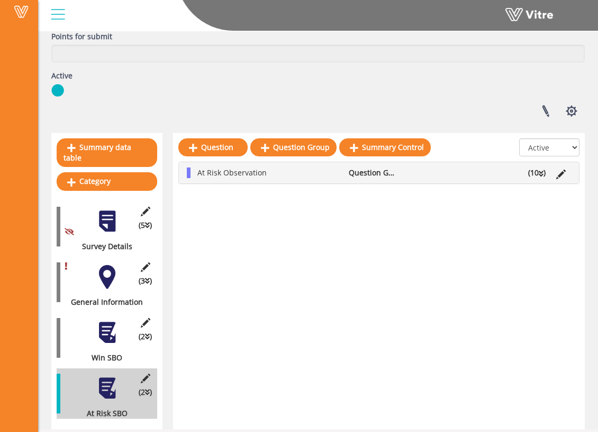
click at [475, 172] on icon at bounding box center [541, 173] width 5 height 7
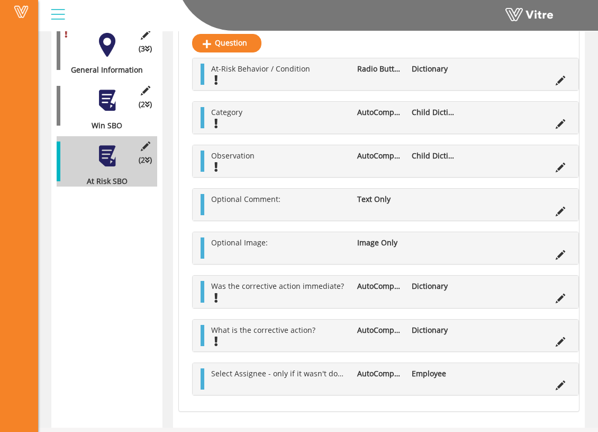
scroll to position [374, 0]
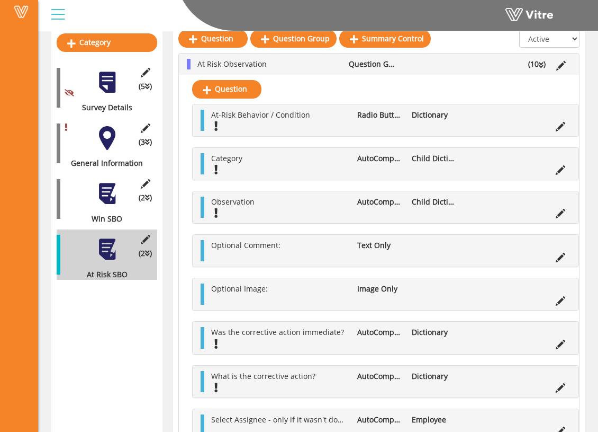
scroll to position [303, 0]
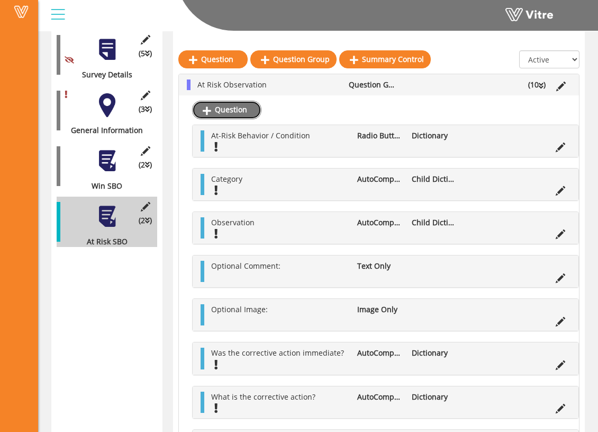
click at [234, 113] on link "Question" at bounding box center [226, 110] width 69 height 18
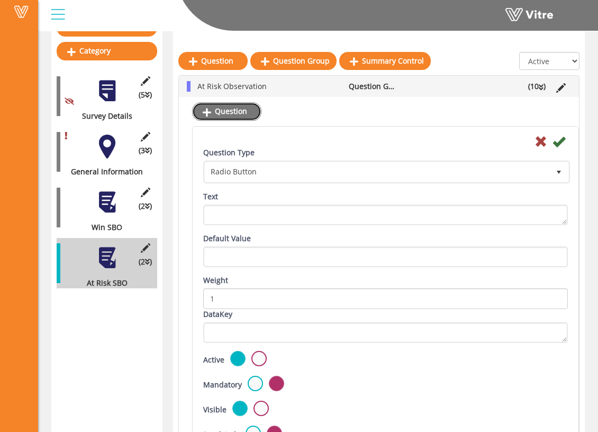
scroll to position [262, 0]
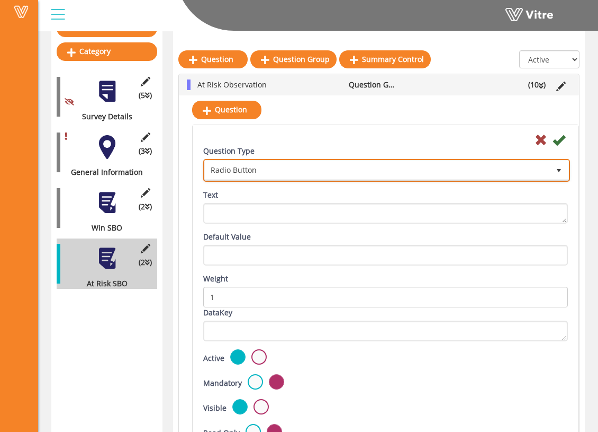
click at [281, 171] on span "Radio Button" at bounding box center [377, 169] width 345 height 19
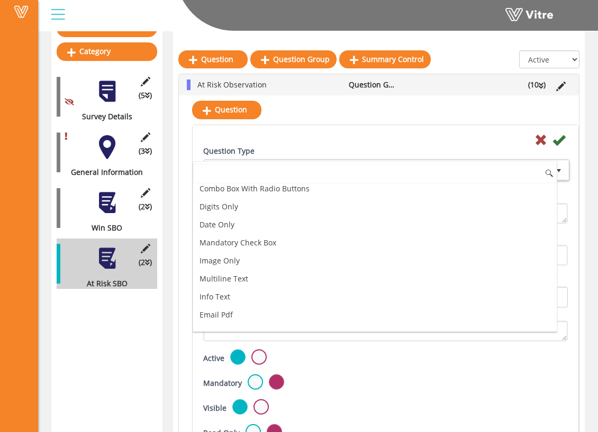
scroll to position [172, 0]
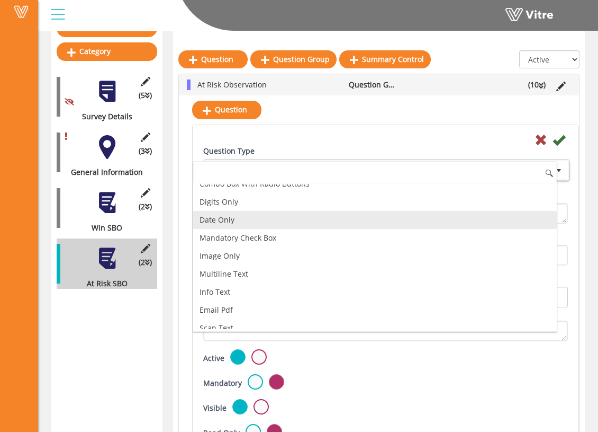
click at [285, 217] on li "Date Only" at bounding box center [375, 220] width 364 height 18
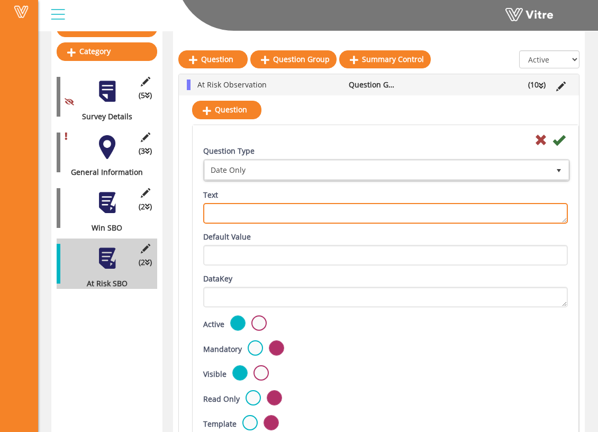
click at [277, 214] on textarea "Text" at bounding box center [385, 213] width 365 height 21
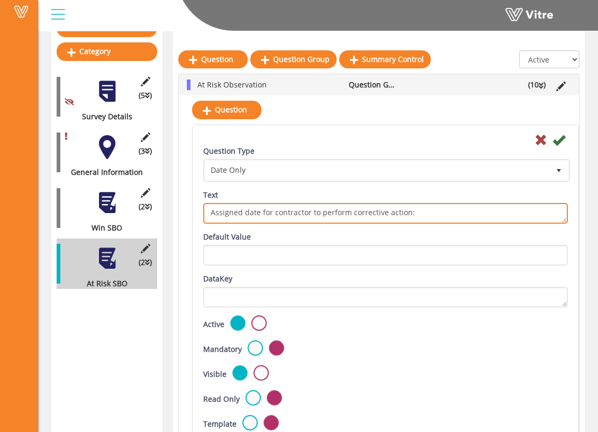
type textarea "Assigned date for contractor to perform corrective action:"
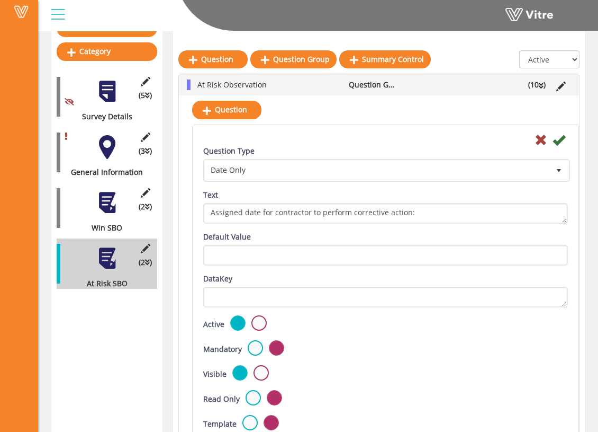
click at [462, 226] on div "Question Type Date Only 18 Text Assigned date for contractor to perform correct…" at bounding box center [385, 189] width 381 height 86
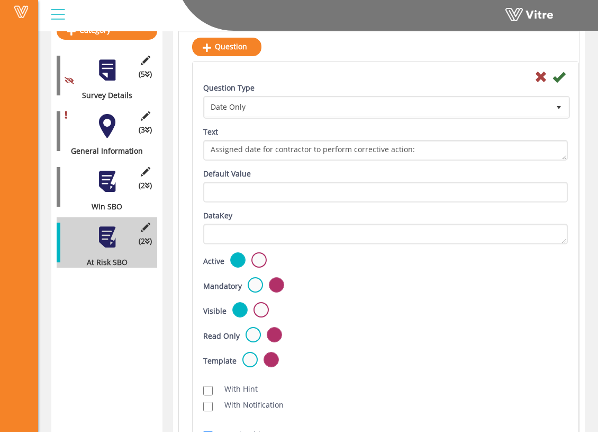
scroll to position [239, 0]
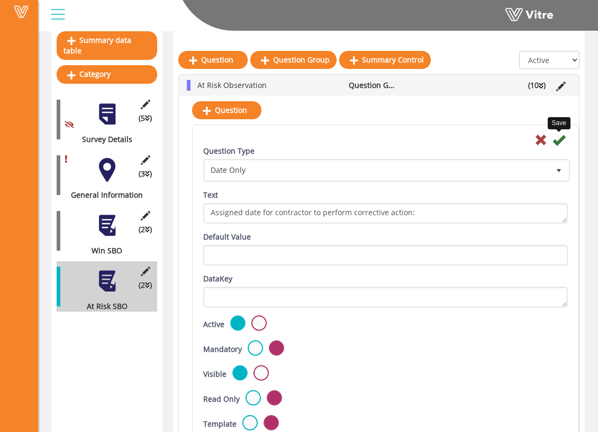
click at [475, 140] on icon at bounding box center [559, 139] width 13 height 13
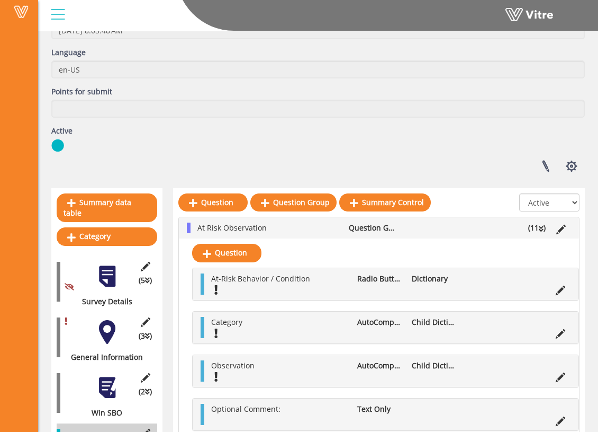
scroll to position [0, 0]
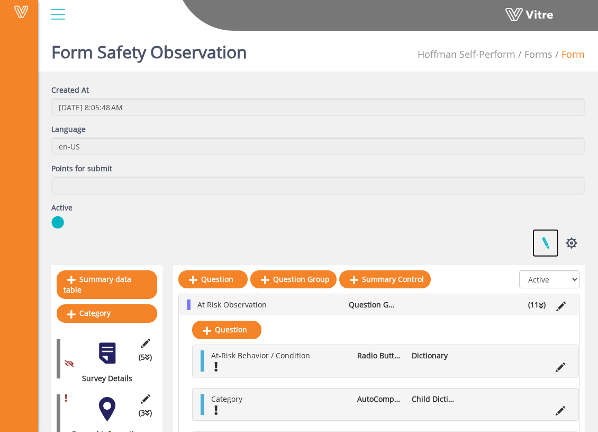
click at [475, 245] on link at bounding box center [546, 243] width 26 height 28
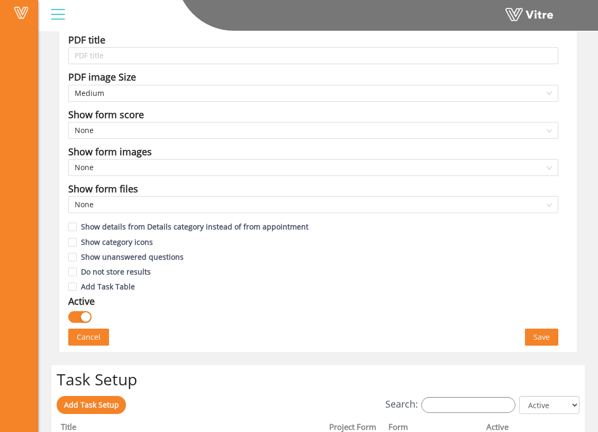
scroll to position [823, 0]
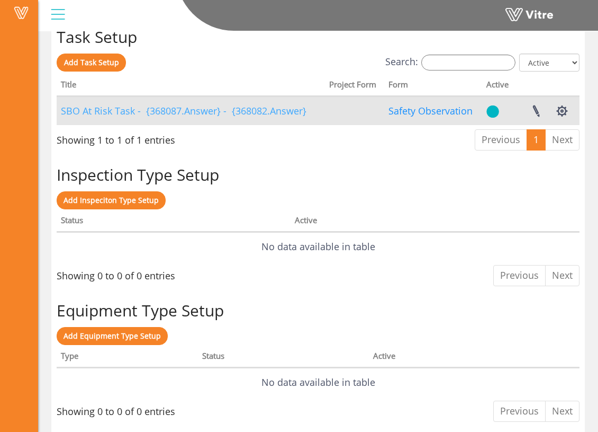
click at [214, 109] on link "SBO At Risk Task - {368087.Answer} - {368082.Answer}" at bounding box center [184, 110] width 246 height 13
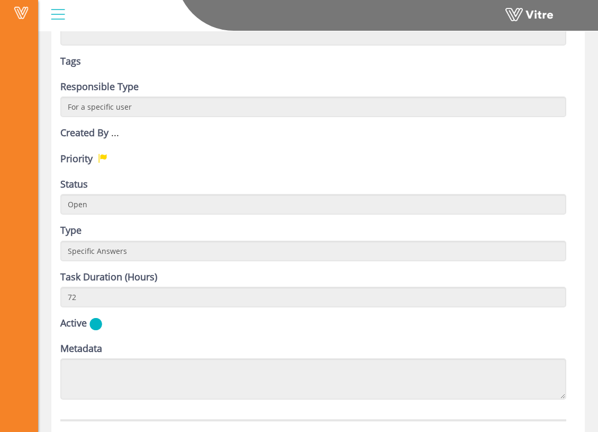
scroll to position [365, 0]
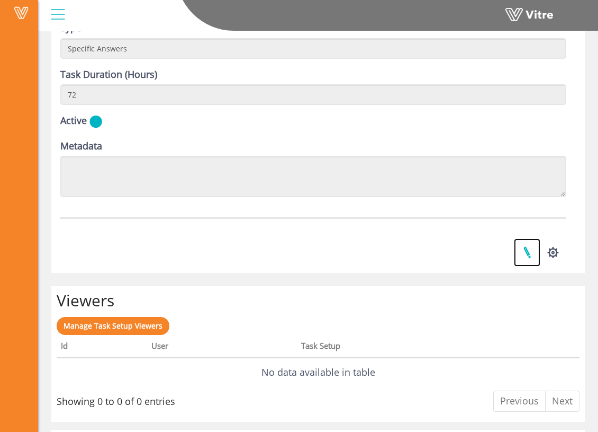
click at [525, 242] on link at bounding box center [527, 252] width 26 height 28
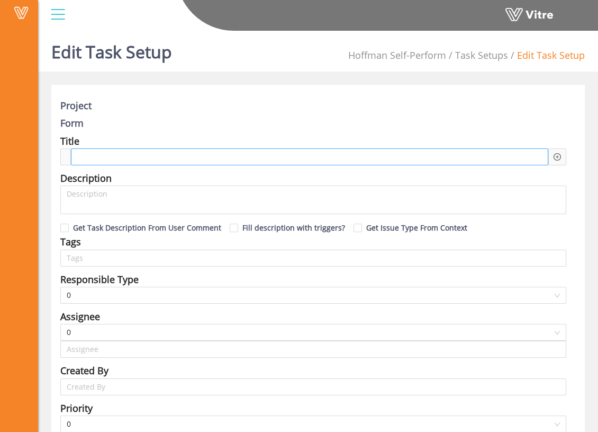
type input "[PERSON_NAME]"
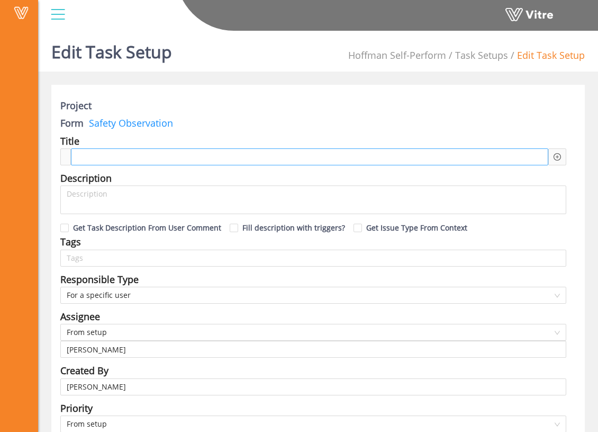
type input "Osher Faibish SU"
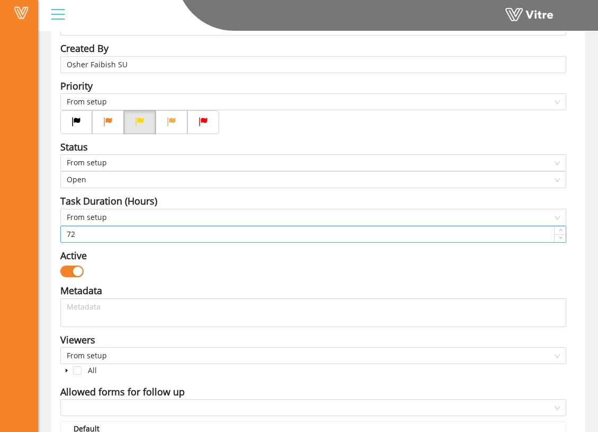
scroll to position [317, 0]
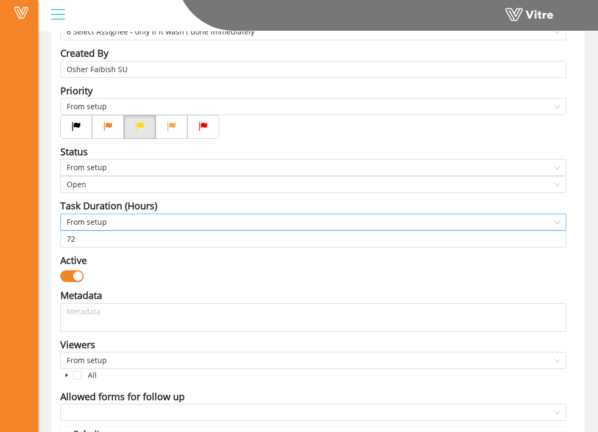
click at [136, 223] on span "From setup" at bounding box center [313, 222] width 493 height 16
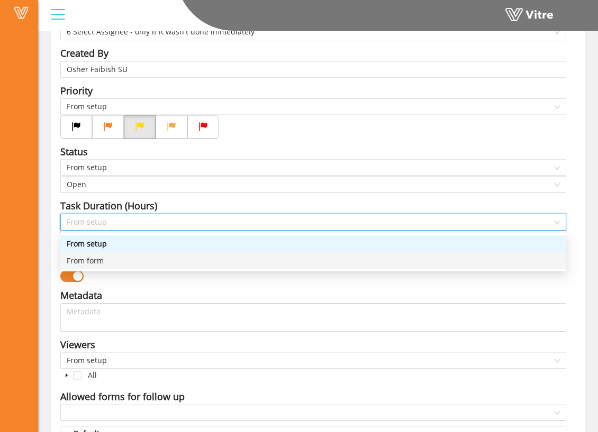
click at [129, 255] on div "From form" at bounding box center [313, 261] width 493 height 12
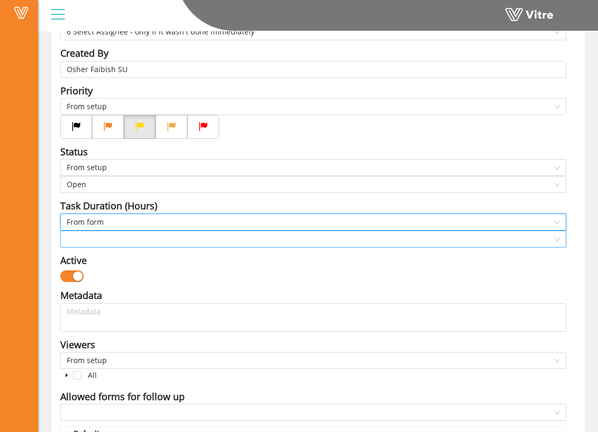
click at [127, 237] on input "search" at bounding box center [310, 239] width 486 height 16
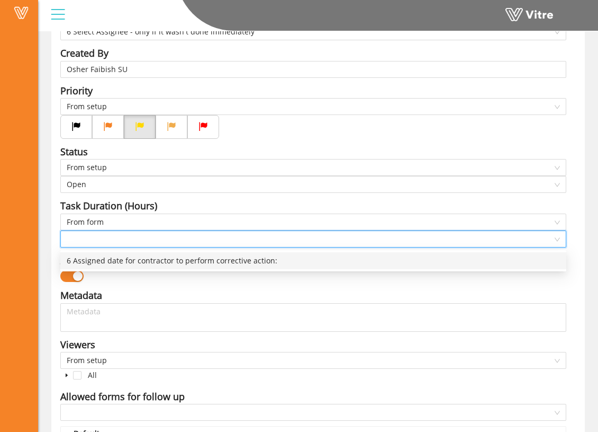
click at [142, 260] on div "6 Assigned date for contractor to perform corrective action:" at bounding box center [313, 261] width 493 height 12
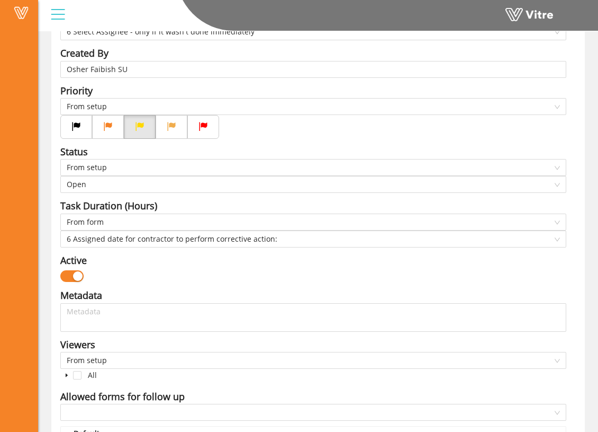
click at [156, 261] on div "Active" at bounding box center [313, 260] width 506 height 15
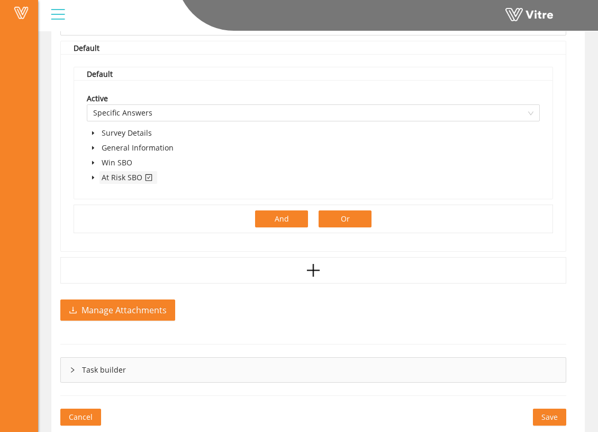
scroll to position [700, 0]
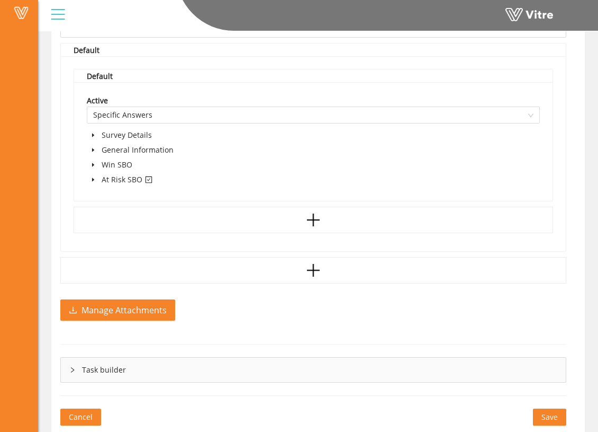
click at [553, 414] on span "Save" at bounding box center [550, 417] width 16 height 12
